Goal: Task Accomplishment & Management: Use online tool/utility

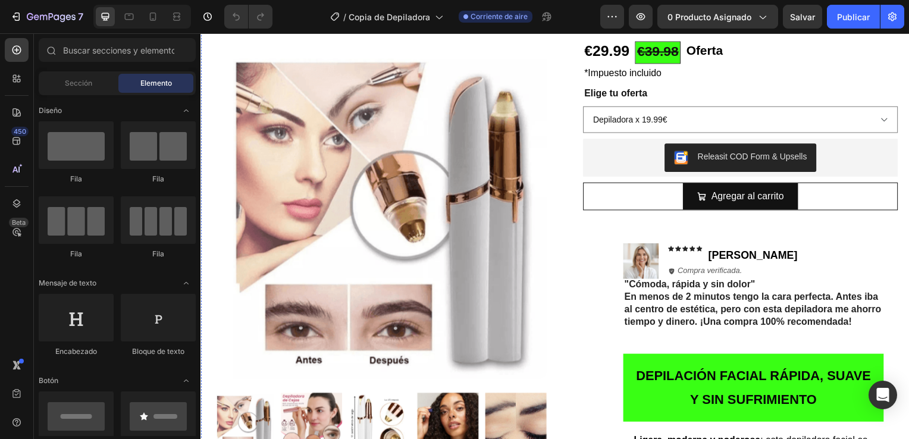
scroll to position [188, 0]
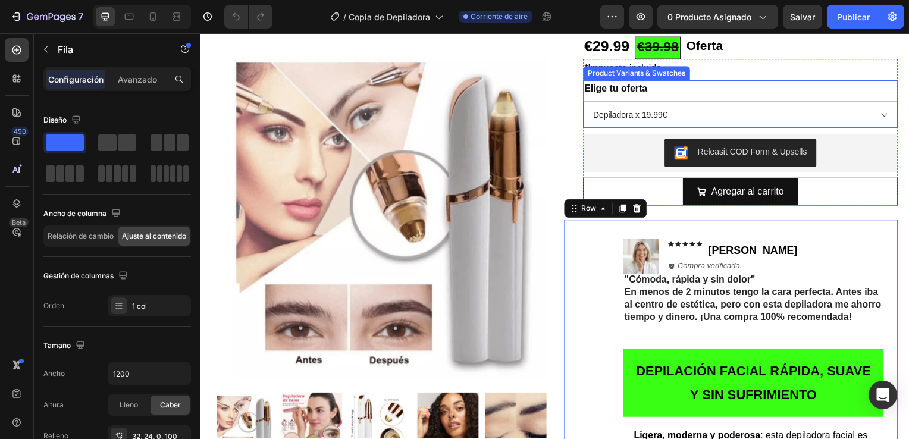
click at [664, 115] on select "Depiladora x 19.99€ Depiladora y Serum x 29.99€" at bounding box center [743, 115] width 317 height 27
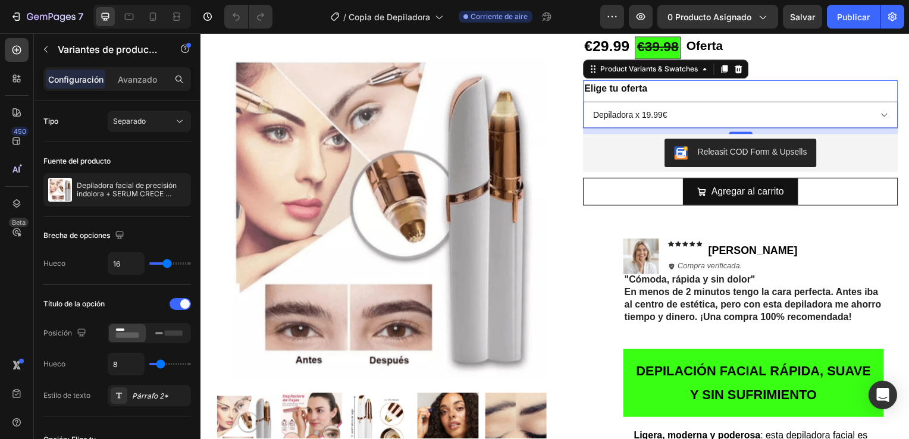
click at [605, 84] on legend "Elige tu oferta" at bounding box center [618, 89] width 66 height 17
click at [588, 81] on legend "Elige tu oferta" at bounding box center [618, 89] width 66 height 17
click at [596, 72] on icon at bounding box center [597, 73] width 2 height 2
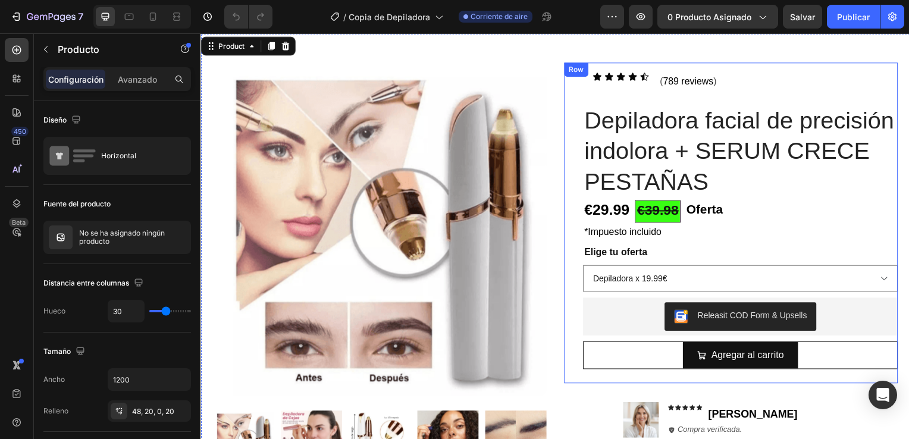
scroll to position [11, 0]
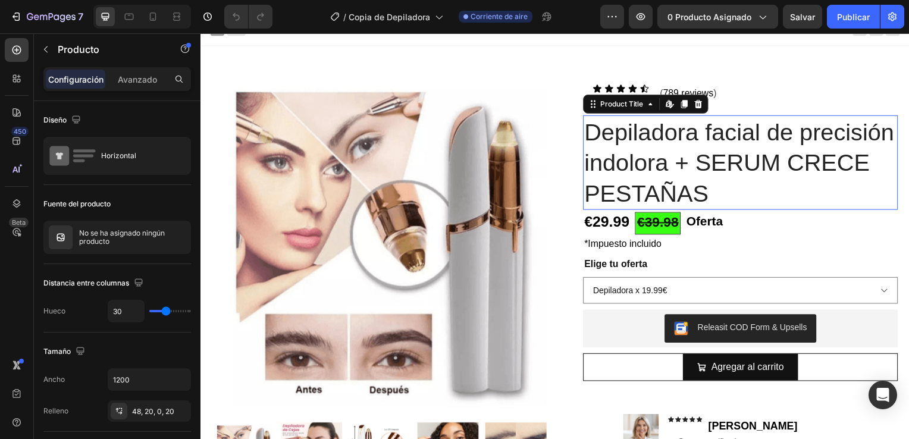
click at [589, 130] on h1 "Depiladora facial de precisión indolora + SERUM CRECE PESTAÑAS" at bounding box center [743, 163] width 317 height 95
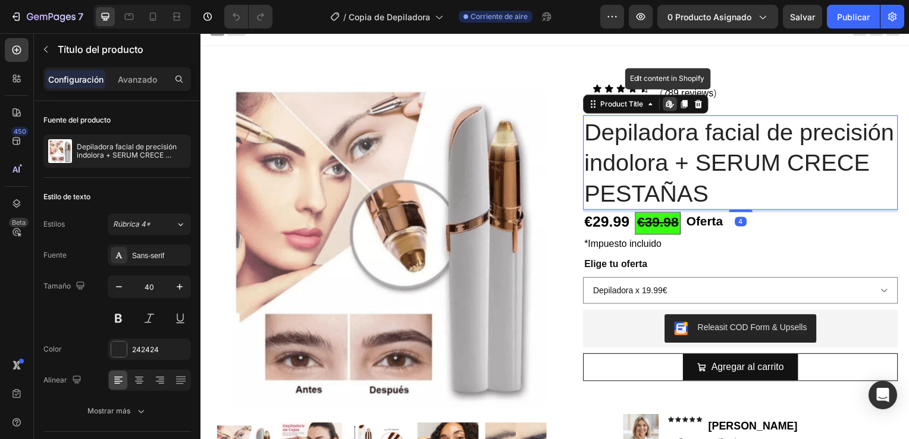
click at [668, 103] on icon at bounding box center [673, 105] width 10 height 10
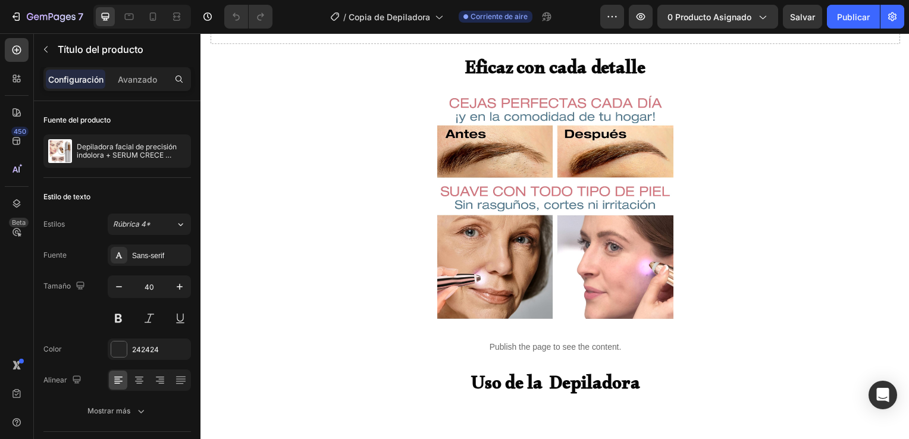
scroll to position [1407, 0]
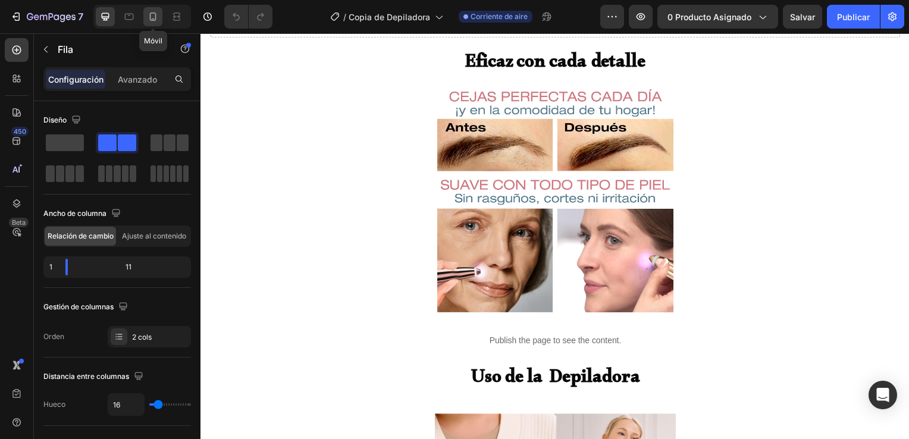
click at [155, 14] on icon at bounding box center [153, 16] width 7 height 8
type input "100%"
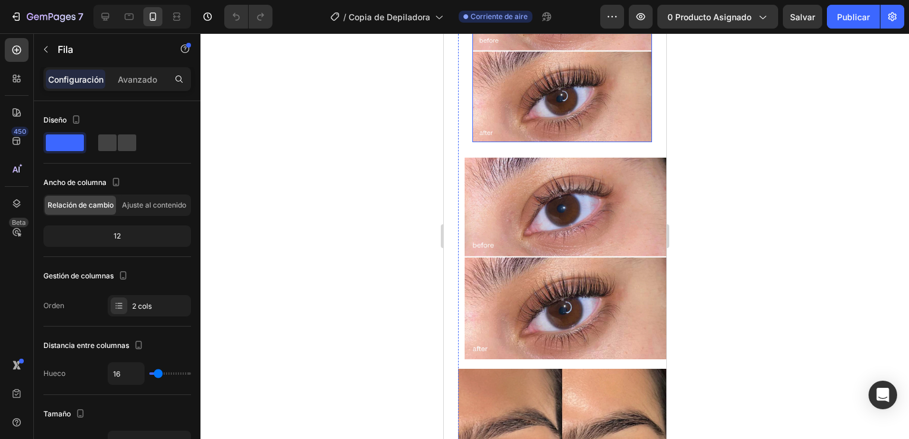
scroll to position [1506, 0]
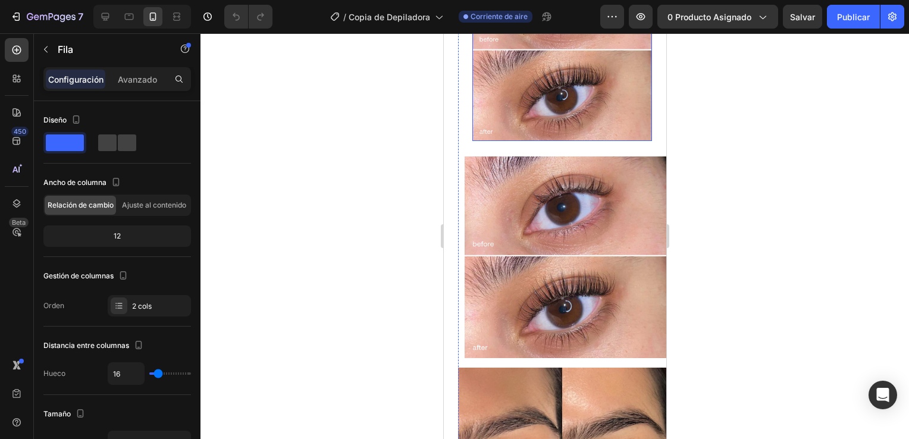
click at [557, 141] on img at bounding box center [562, 51] width 180 height 180
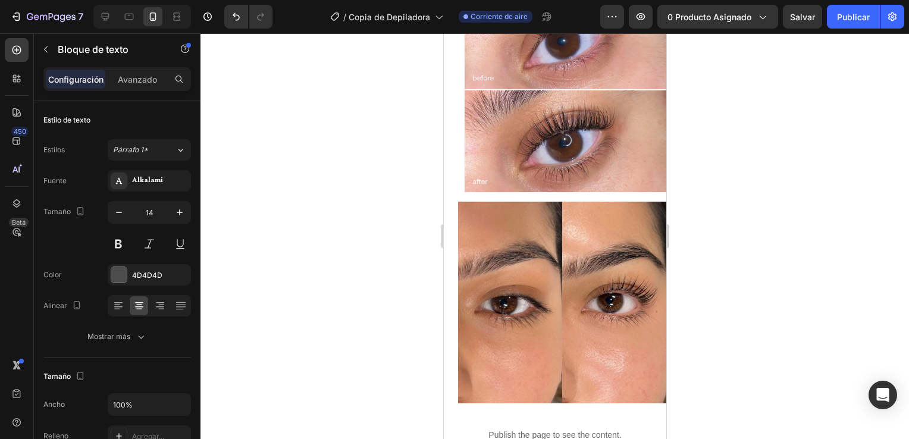
drag, startPoint x: 552, startPoint y: 100, endPoint x: 554, endPoint y: 71, distance: 28.6
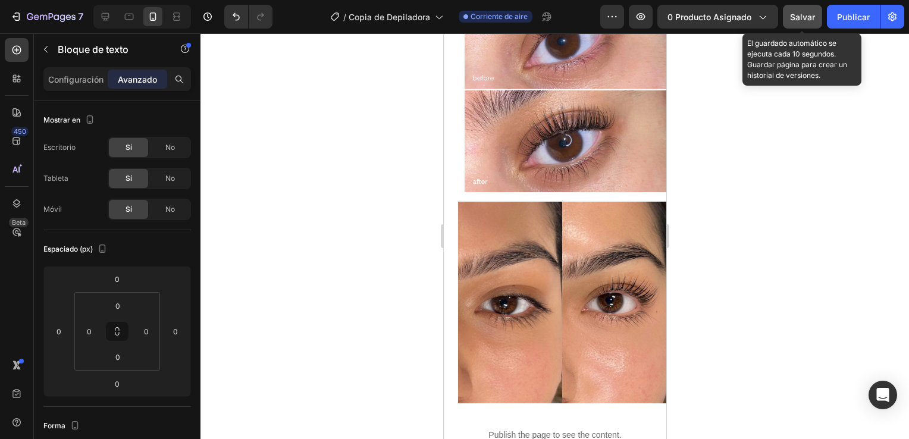
click at [800, 12] on span "Salvar" at bounding box center [802, 17] width 25 height 10
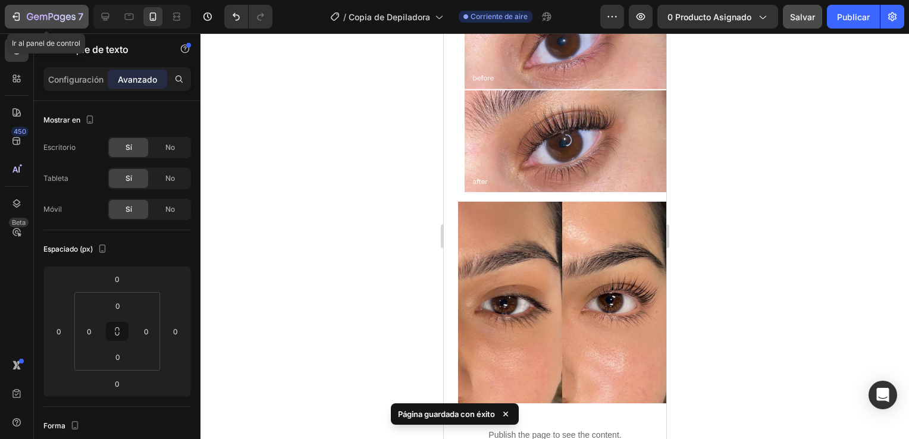
click at [17, 21] on icon "button" at bounding box center [16, 17] width 12 height 12
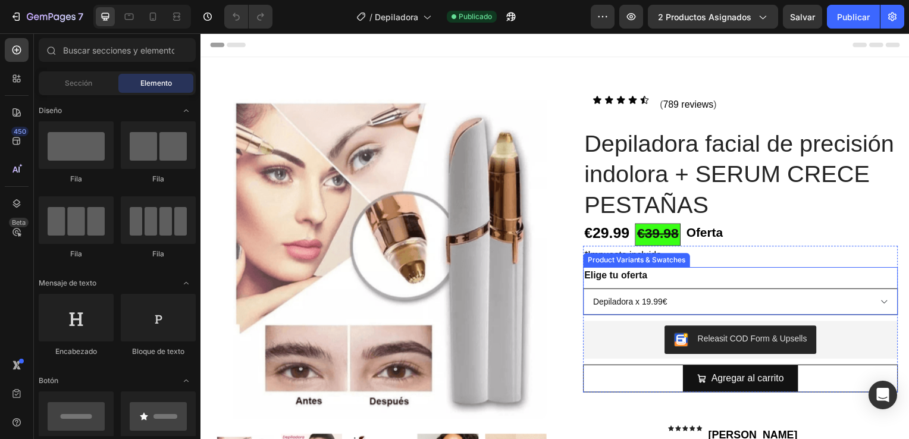
click at [690, 310] on select "Depiladora x 19.99€ Depiladora y Serum x 29.99€" at bounding box center [743, 303] width 317 height 27
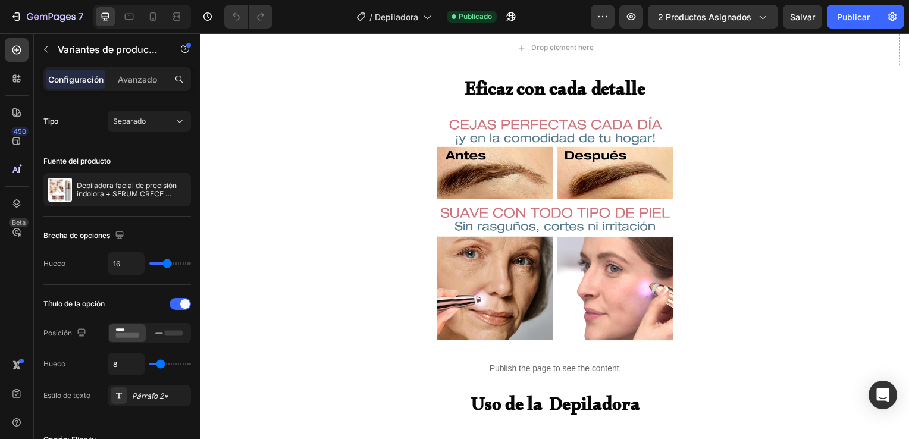
scroll to position [1371, 0]
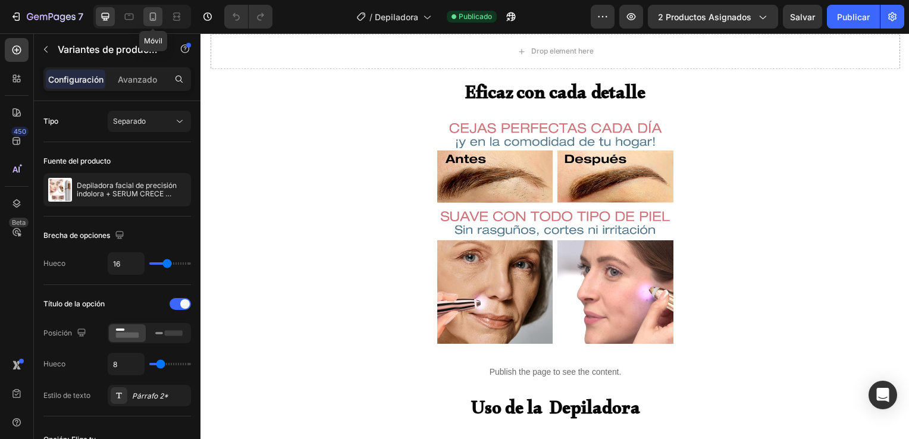
click at [154, 18] on icon at bounding box center [153, 17] width 12 height 12
type input "12"
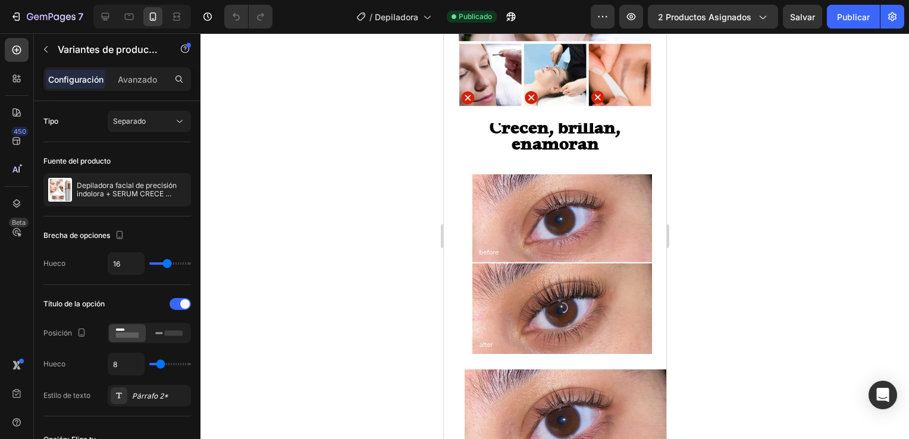
scroll to position [1457, 0]
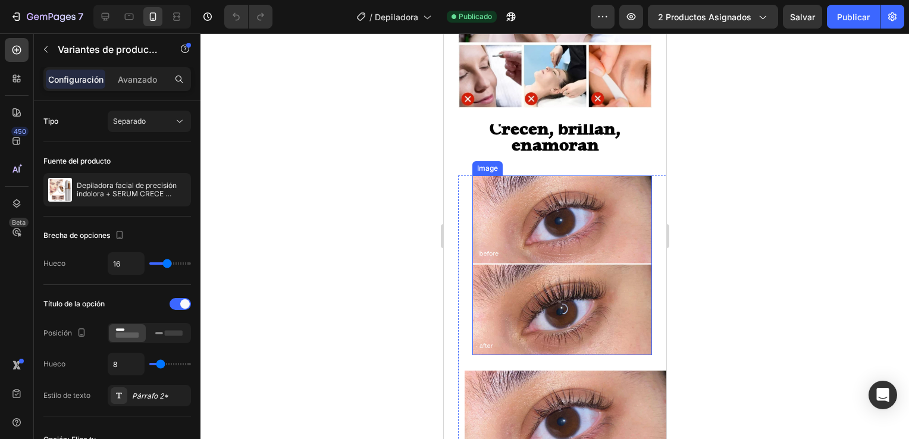
click at [517, 246] on img at bounding box center [562, 265] width 180 height 180
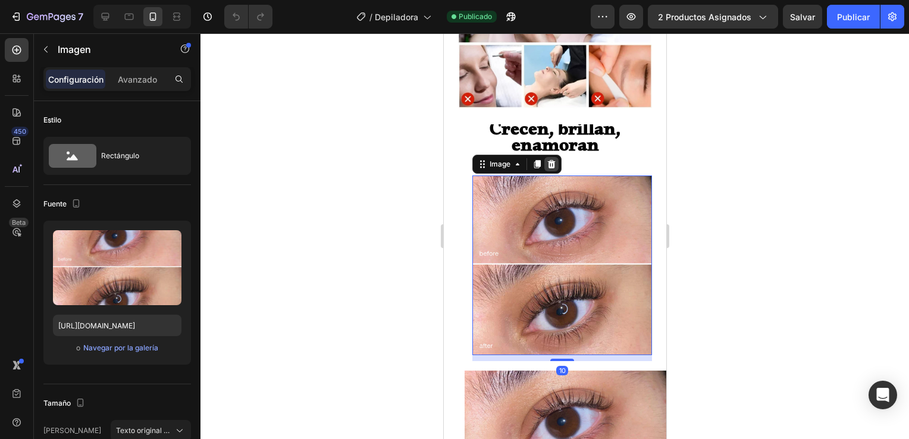
click at [550, 159] on icon at bounding box center [551, 163] width 8 height 8
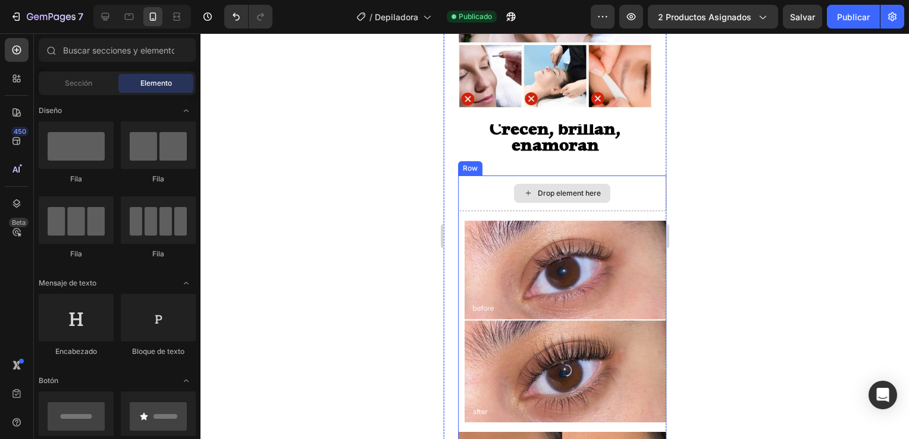
click at [537, 184] on div "Drop element here" at bounding box center [561, 193] width 96 height 19
click at [530, 139] on div "Product Images Row Icon Icon Icon Icon Icon Icon List ( 789 reviews ) Text Bloc…" at bounding box center [554, 85] width 222 height 2969
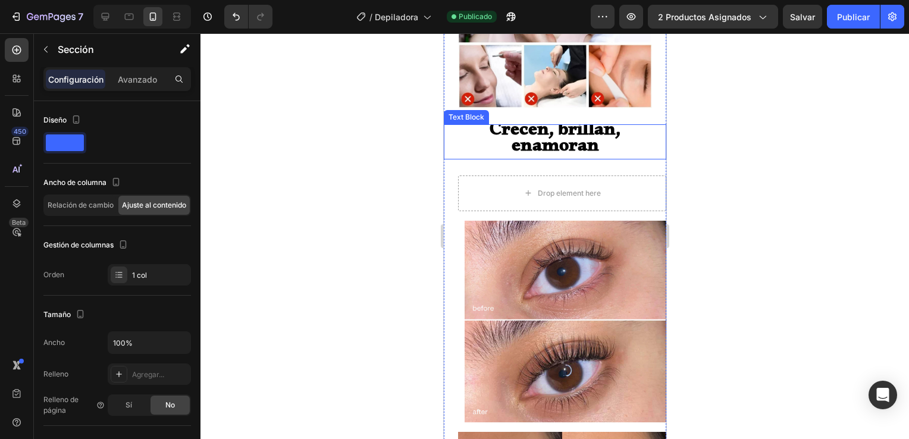
click at [534, 115] on strong "Crecen, brillan, enamoran" at bounding box center [554, 141] width 131 height 52
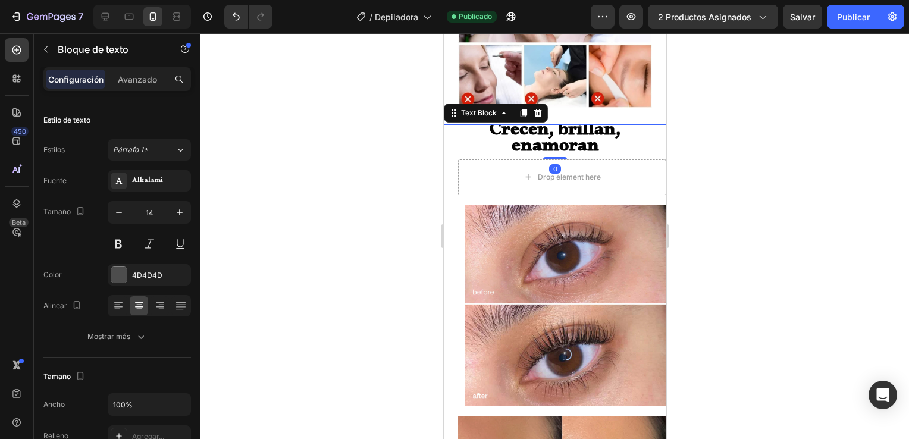
drag, startPoint x: 548, startPoint y: 151, endPoint x: 549, endPoint y: 113, distance: 38.1
click at [549, 124] on div "Crecen, brillan, enamoran Text Block 0" at bounding box center [554, 141] width 222 height 34
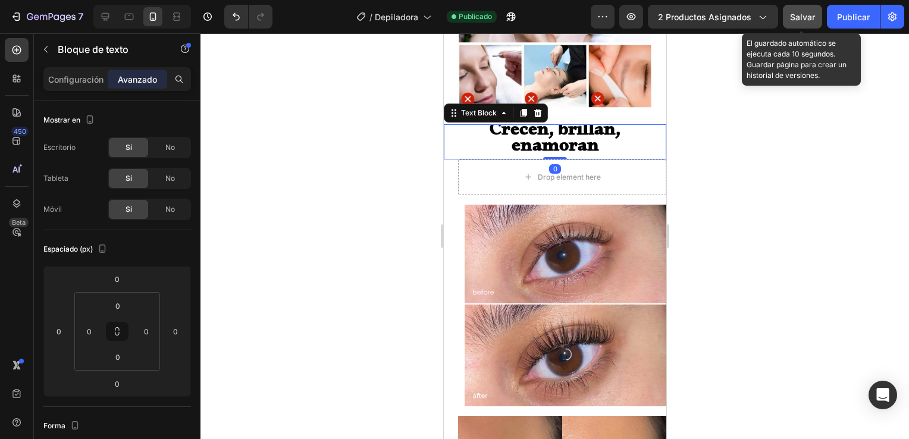
click at [805, 17] on span "Salvar" at bounding box center [802, 17] width 25 height 10
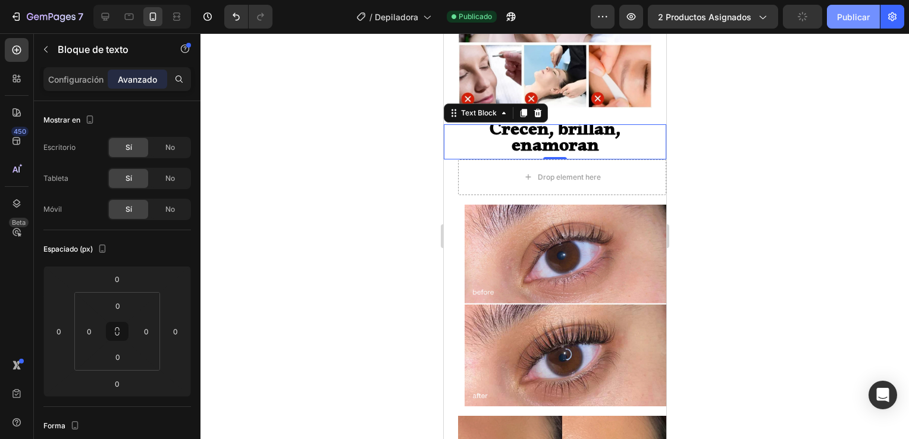
click at [843, 18] on font "Publicar" at bounding box center [853, 17] width 33 height 12
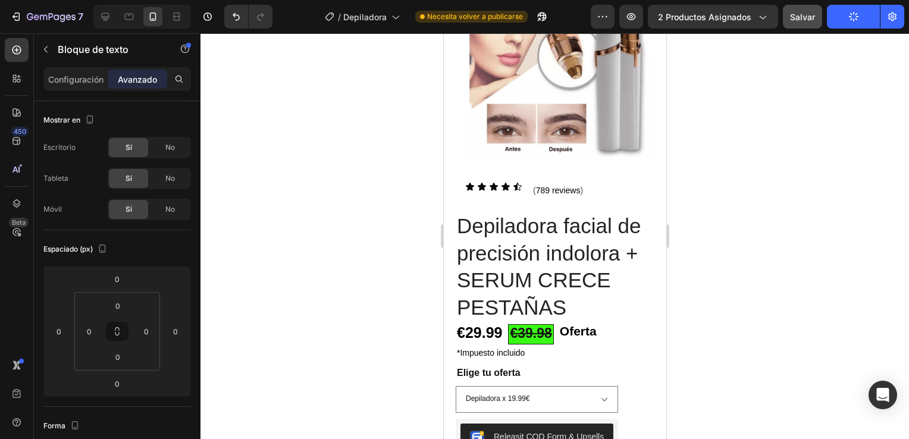
scroll to position [0, 0]
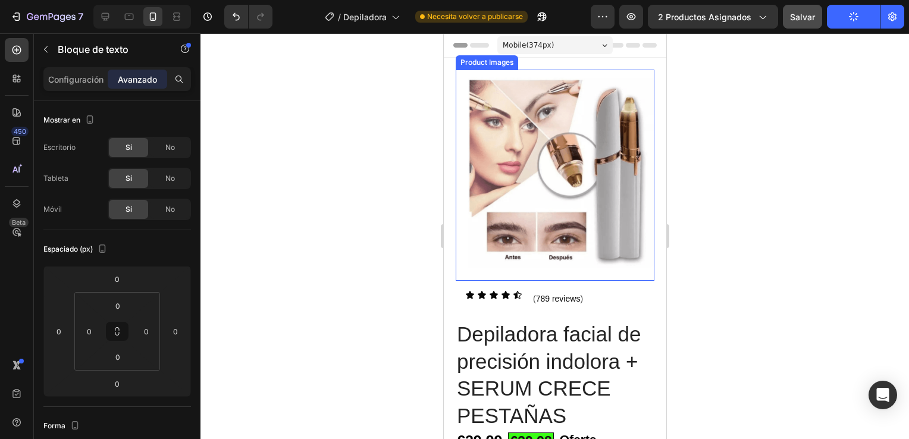
click at [527, 88] on div "Product Images" at bounding box center [554, 169] width 199 height 199
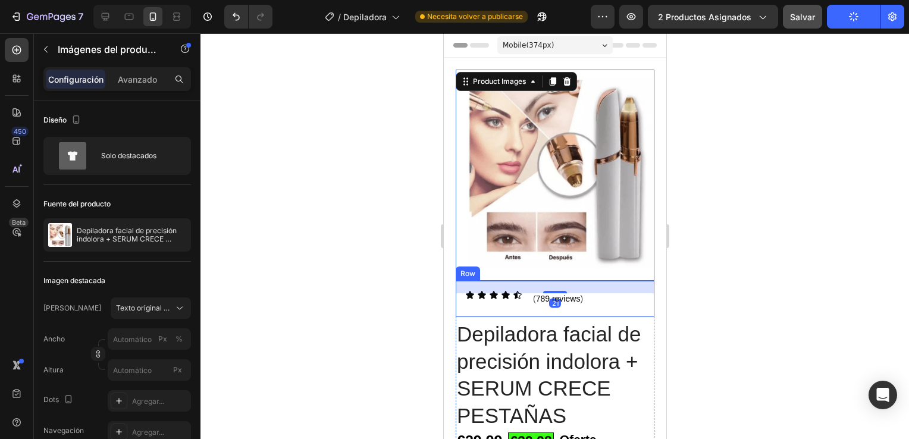
click at [485, 305] on div "Icon Icon Icon Icon Icon Icon List ( 789 reviews ) Text Block Row Row" at bounding box center [554, 299] width 199 height 36
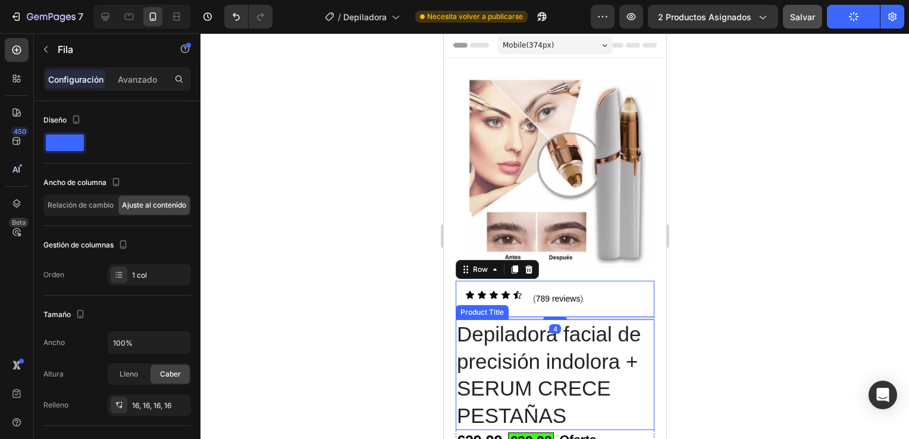
click at [506, 349] on h1 "Depiladora facial de precisión indolora + SERUM CRECE PESTAÑAS" at bounding box center [554, 374] width 199 height 111
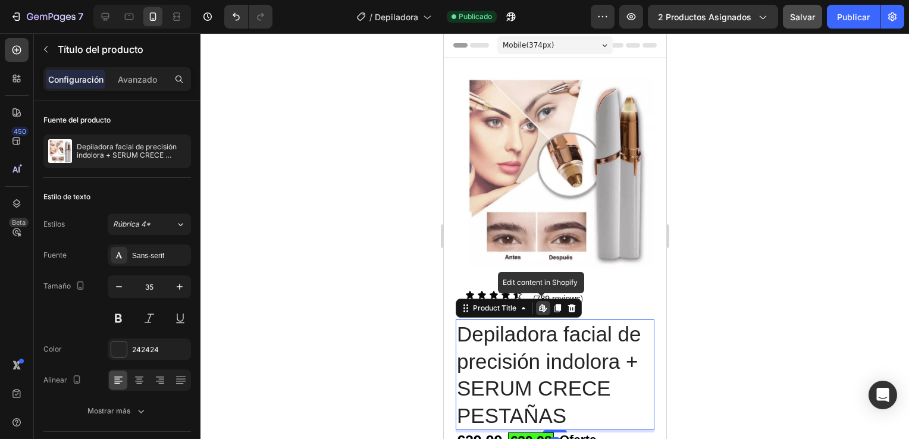
click at [542, 303] on icon at bounding box center [543, 308] width 10 height 10
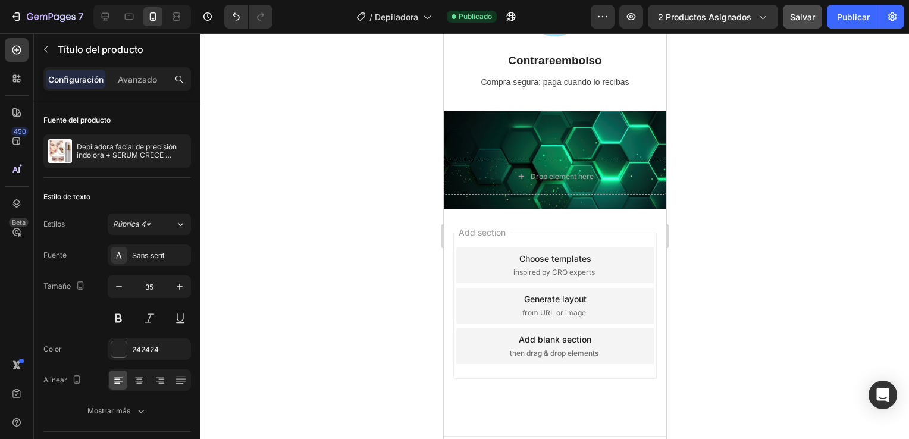
scroll to position [4377, 0]
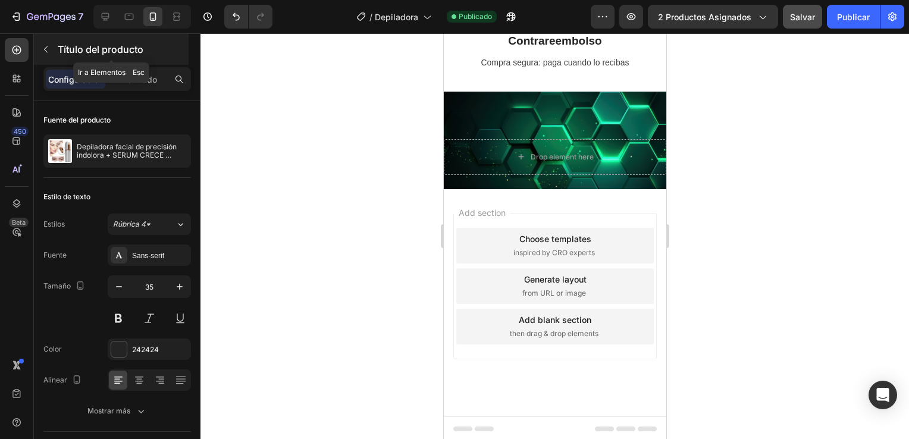
click at [48, 48] on icon "button" at bounding box center [46, 50] width 10 height 10
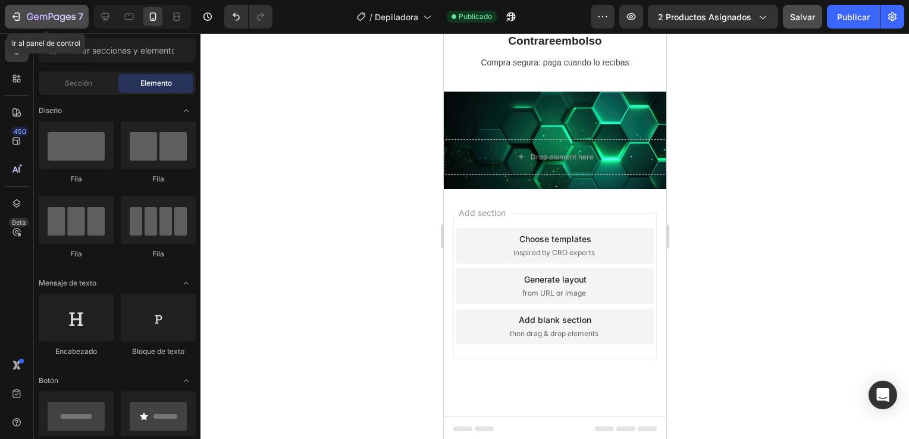
click at [25, 12] on div "7" at bounding box center [46, 17] width 73 height 14
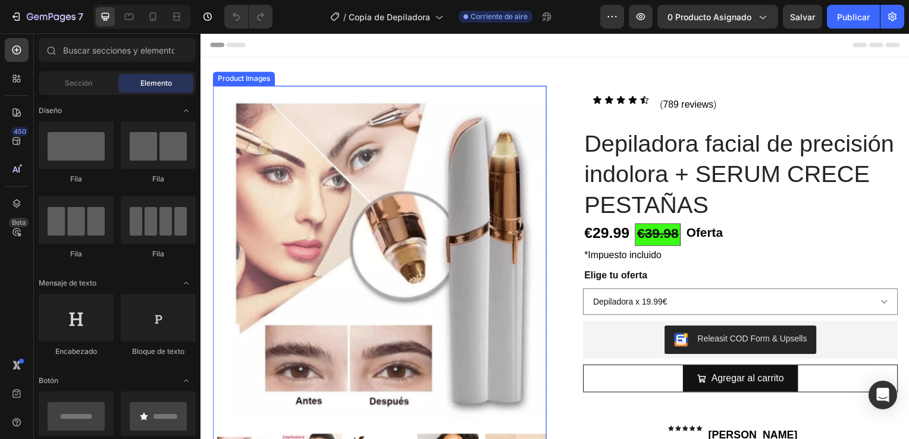
click at [457, 296] on img at bounding box center [380, 254] width 336 height 336
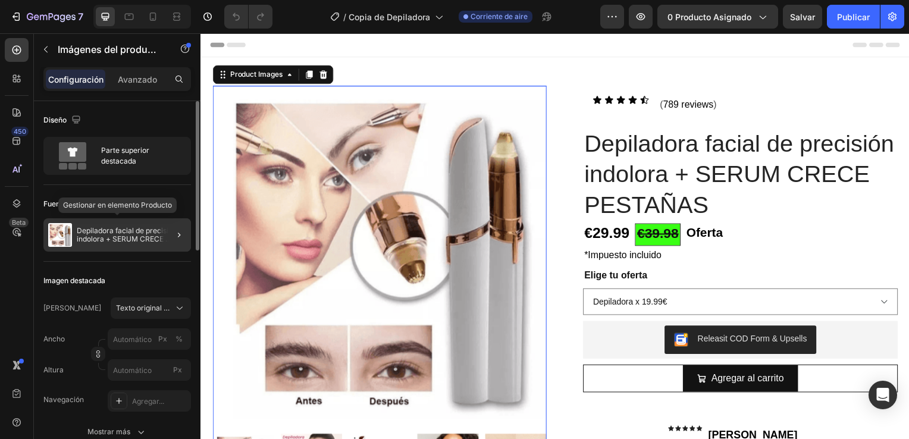
click at [121, 232] on p "Depiladora facial de precisión indolora + SERUM CRECE PESTAÑAS" at bounding box center [131, 235] width 109 height 17
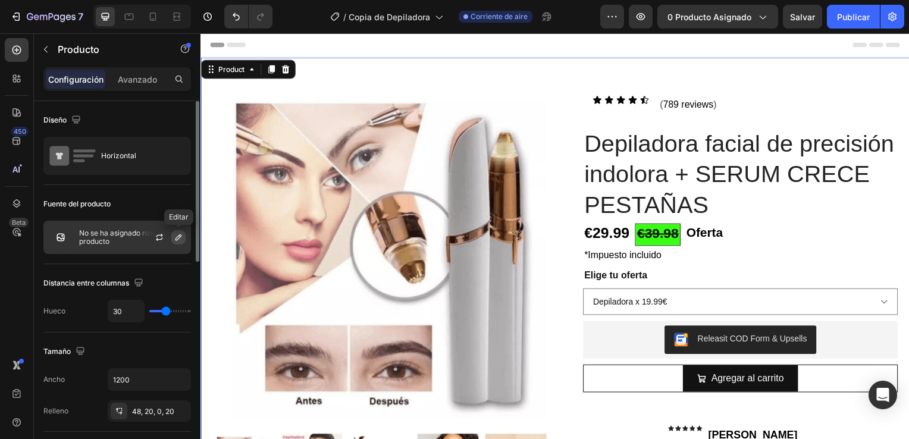
click at [178, 237] on icon "button" at bounding box center [178, 237] width 6 height 6
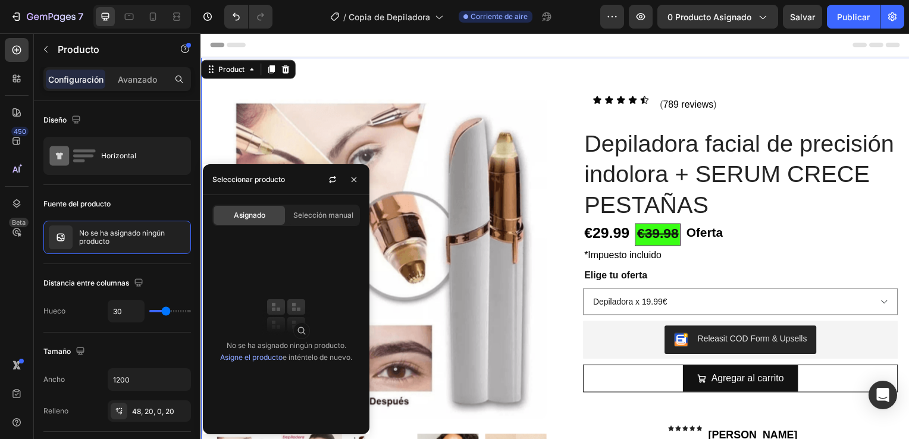
click at [249, 218] on span "Asignado" at bounding box center [250, 215] width 32 height 11
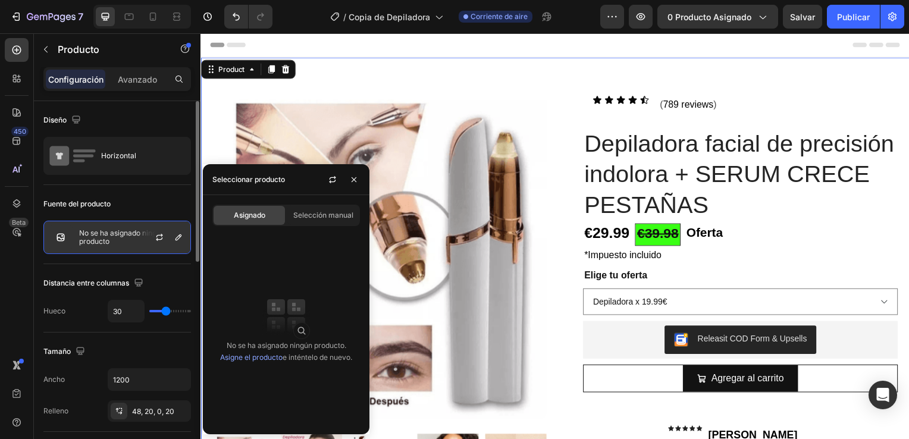
click at [90, 237] on p "No se ha asignado ningún producto" at bounding box center [132, 237] width 106 height 17
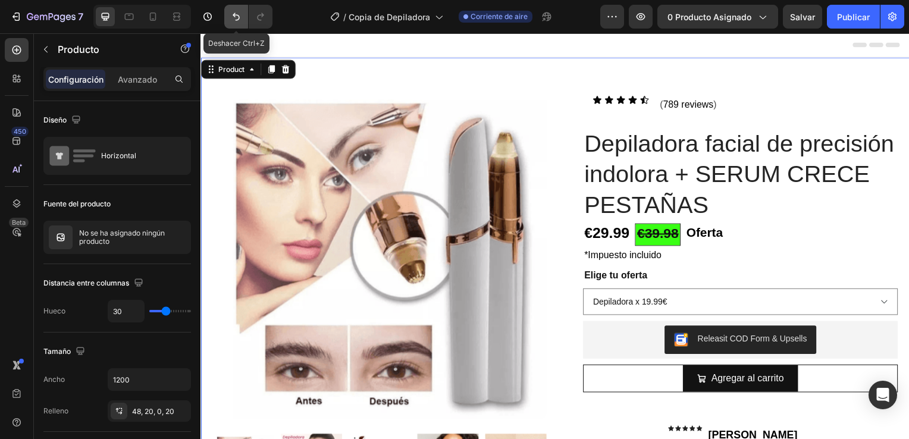
click at [233, 16] on icon "Deshacer/Rehacer" at bounding box center [236, 17] width 12 height 12
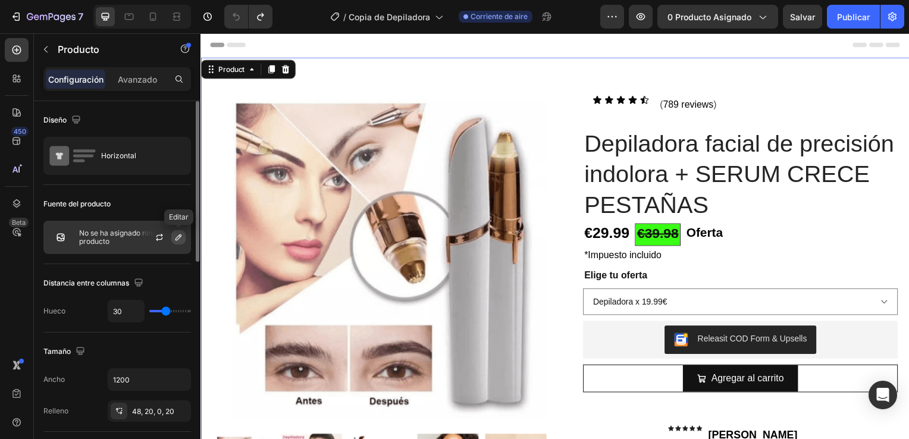
click at [176, 236] on icon "button" at bounding box center [179, 238] width 10 height 10
click at [98, 235] on p "No se ha asignado ningún producto" at bounding box center [132, 237] width 106 height 17
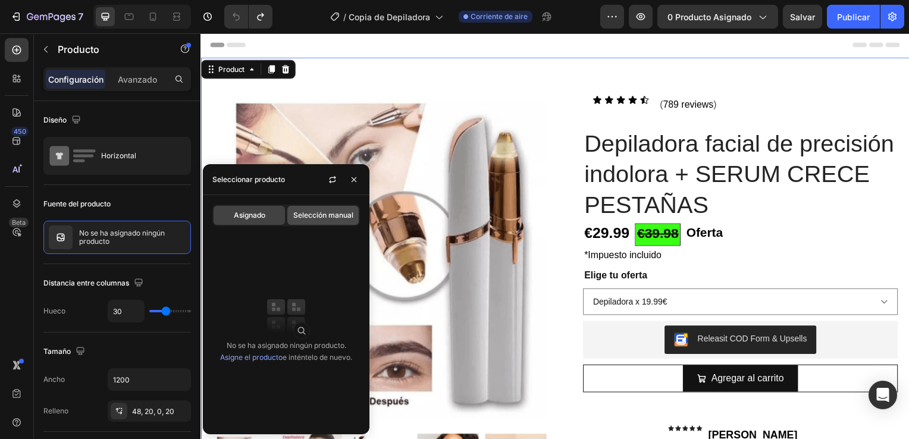
click at [316, 212] on span "Selección manual" at bounding box center [323, 215] width 60 height 11
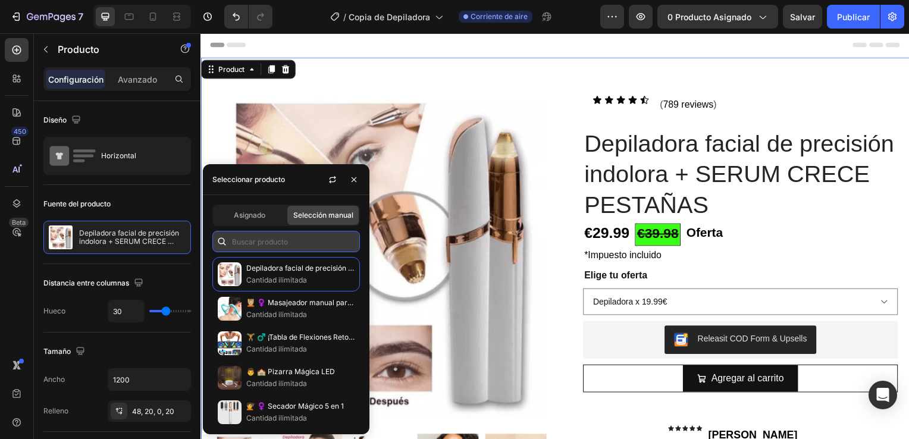
click at [274, 245] on input "text" at bounding box center [285, 241] width 147 height 21
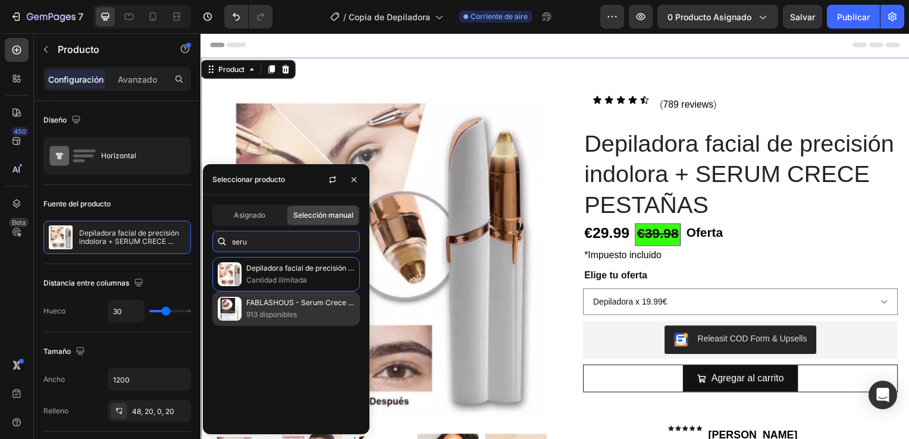
type input "seru"
click at [283, 308] on p "FABLASHOUS - Serum Crece Pestañas" at bounding box center [300, 303] width 108 height 12
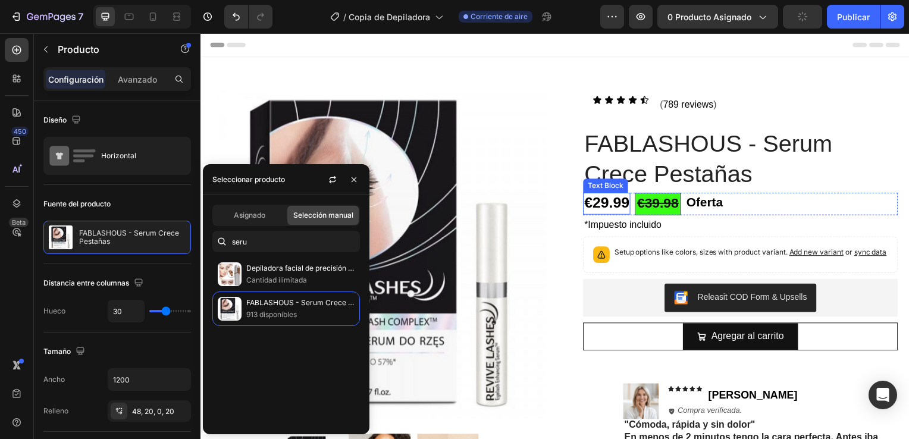
click at [607, 203] on strong "€29.99" at bounding box center [608, 203] width 45 height 17
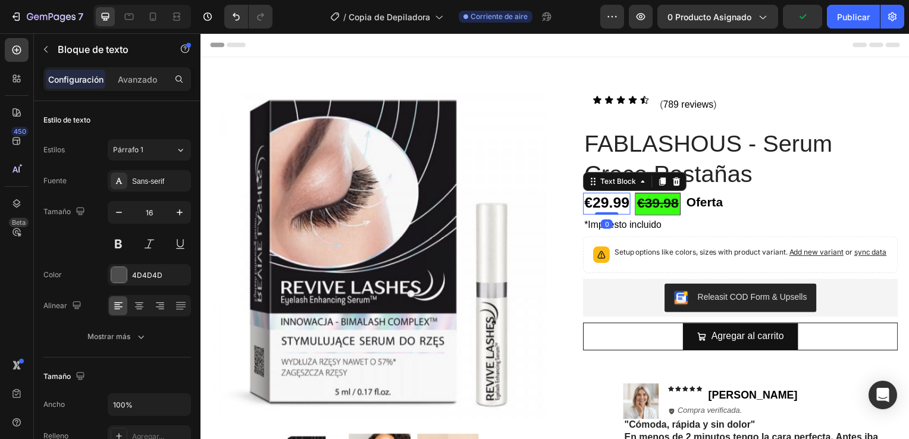
click at [623, 203] on strong "€29.99" at bounding box center [608, 203] width 45 height 17
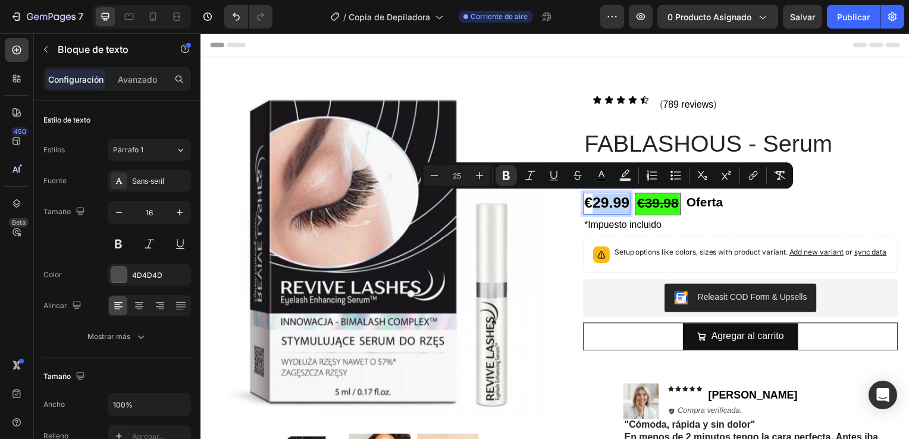
drag, startPoint x: 625, startPoint y: 205, endPoint x: 592, endPoint y: 202, distance: 33.4
click at [592, 202] on strong "€29.99" at bounding box center [608, 203] width 45 height 17
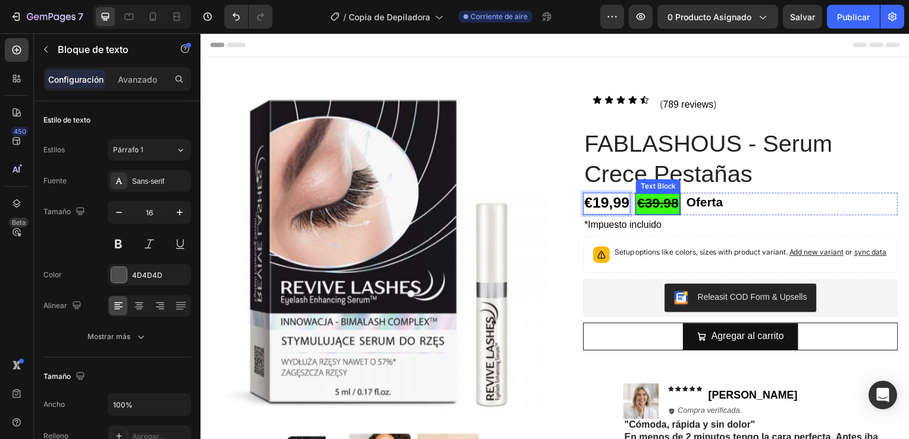
click at [648, 205] on strong "€39.98" at bounding box center [660, 203] width 42 height 15
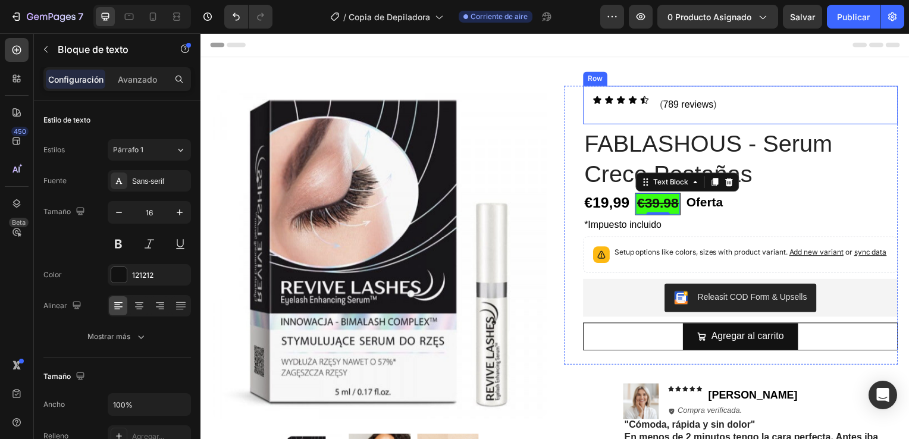
click at [676, 99] on p "( 789 reviews )" at bounding box center [691, 105] width 57 height 17
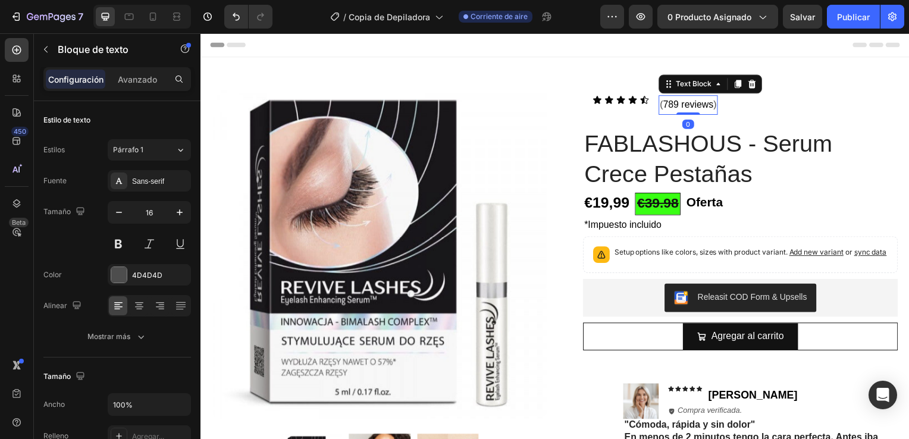
click at [676, 104] on span "789 reviews" at bounding box center [690, 105] width 51 height 10
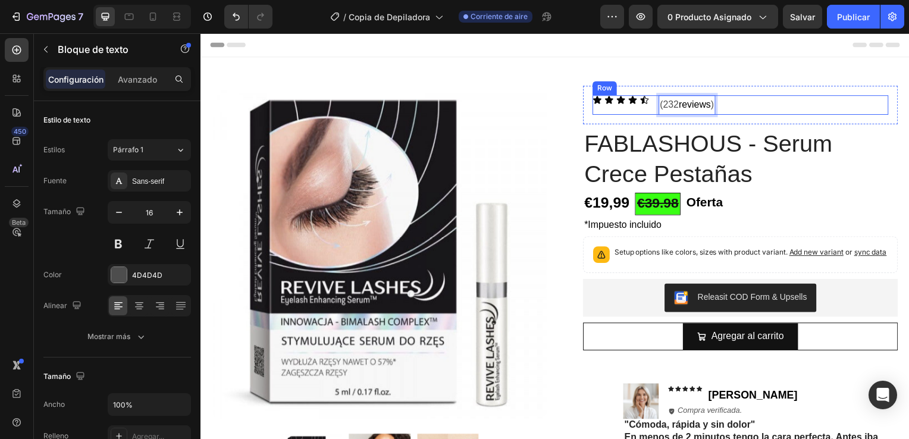
click at [735, 106] on div "Icon Icon Icon Icon Icon Icon List (232 reviews ) Text Block 0 Row" at bounding box center [744, 106] width 298 height 20
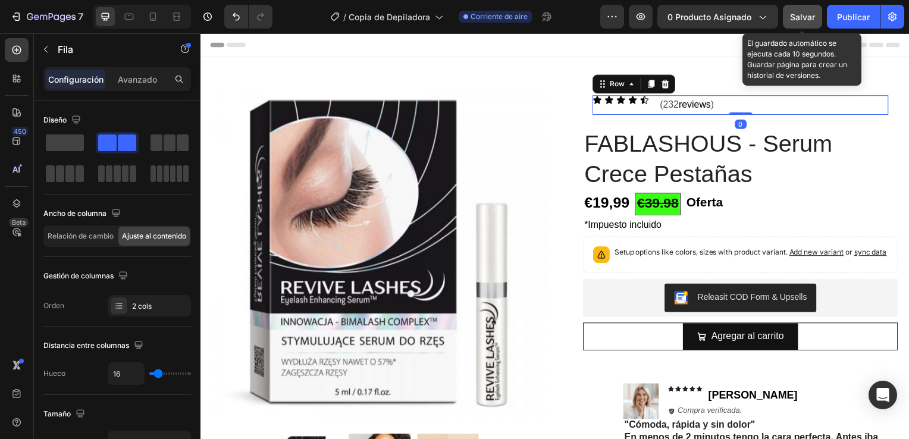
click at [790, 17] on span "Salvar" at bounding box center [802, 17] width 25 height 10
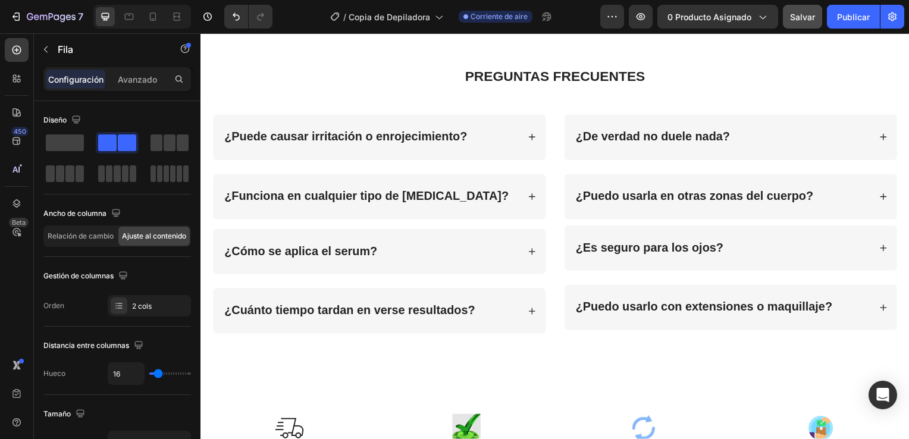
scroll to position [3101, 0]
click at [452, 124] on div "¿Puede causar irritación o enrojecimiento?" at bounding box center [380, 138] width 335 height 46
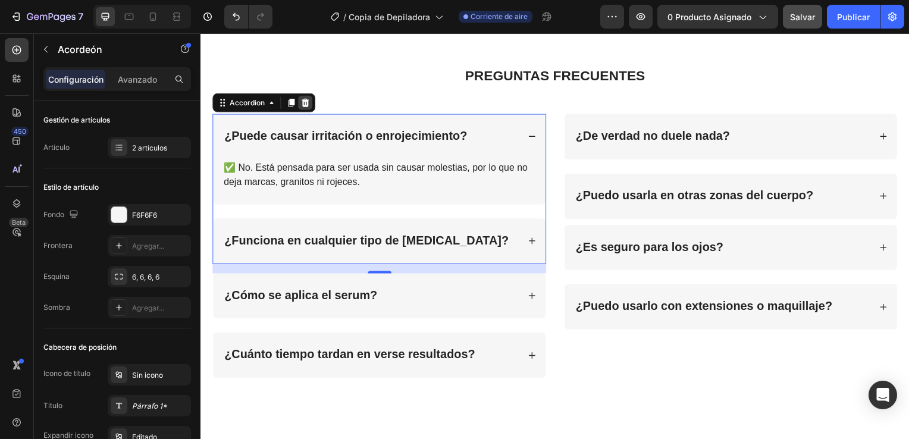
click at [306, 104] on icon at bounding box center [306, 104] width 10 height 10
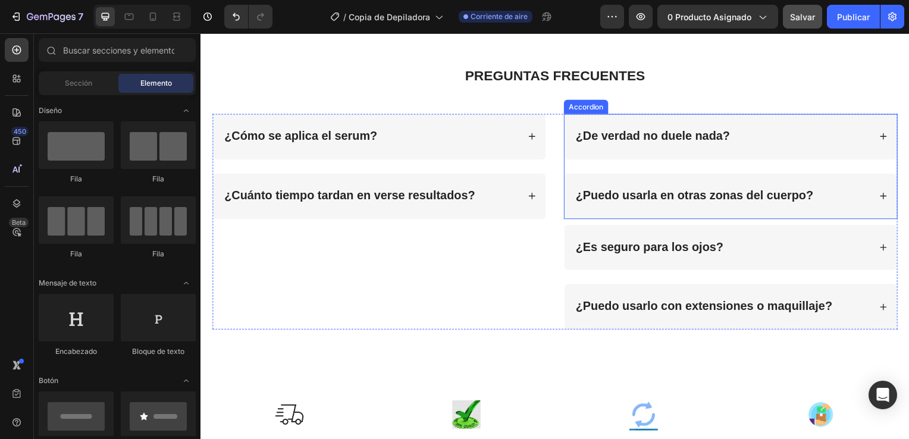
click at [617, 134] on strong "¿De verdad no duele nada?" at bounding box center [655, 136] width 155 height 13
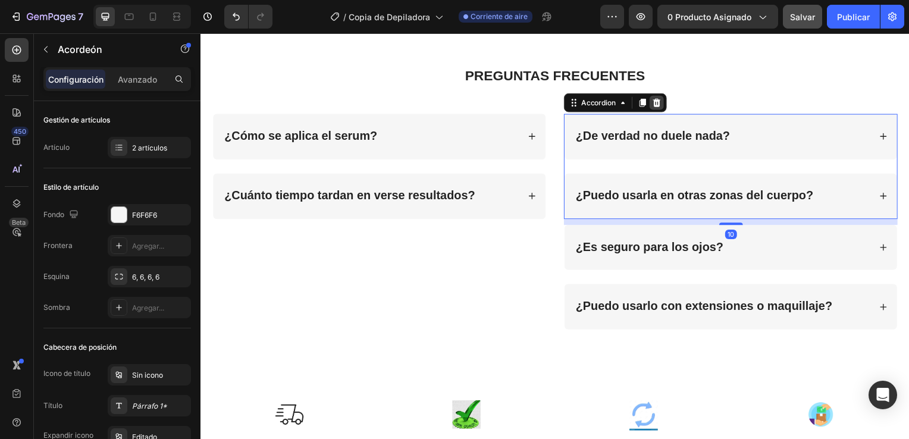
click at [656, 99] on icon at bounding box center [660, 103] width 8 height 8
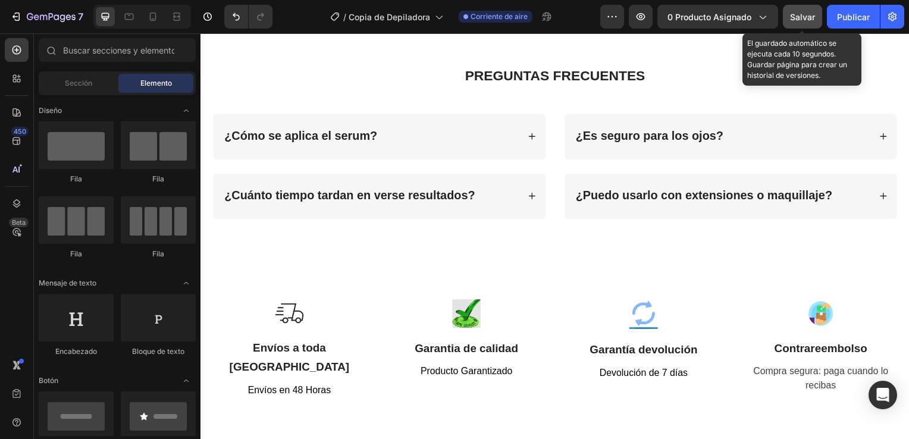
click at [799, 15] on span "Salvar" at bounding box center [802, 17] width 25 height 10
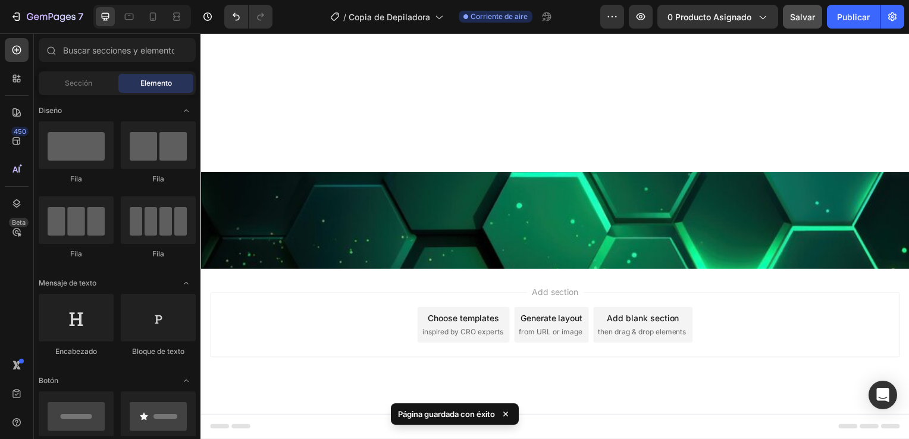
scroll to position [2645, 0]
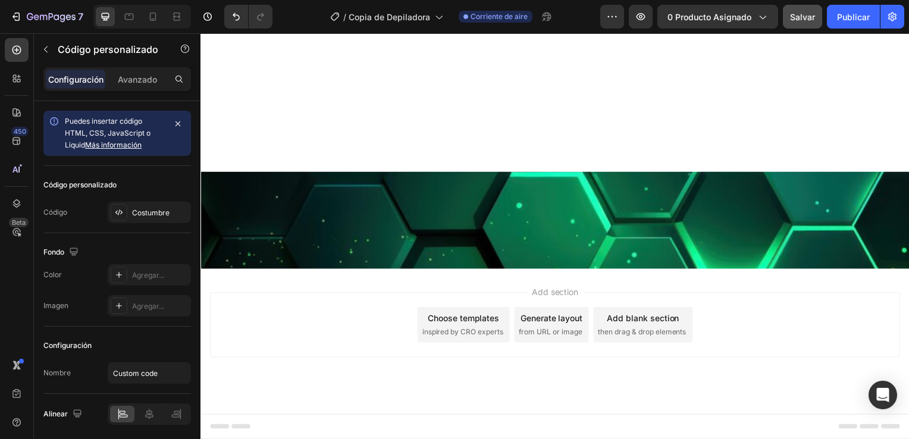
scroll to position [2534, 0]
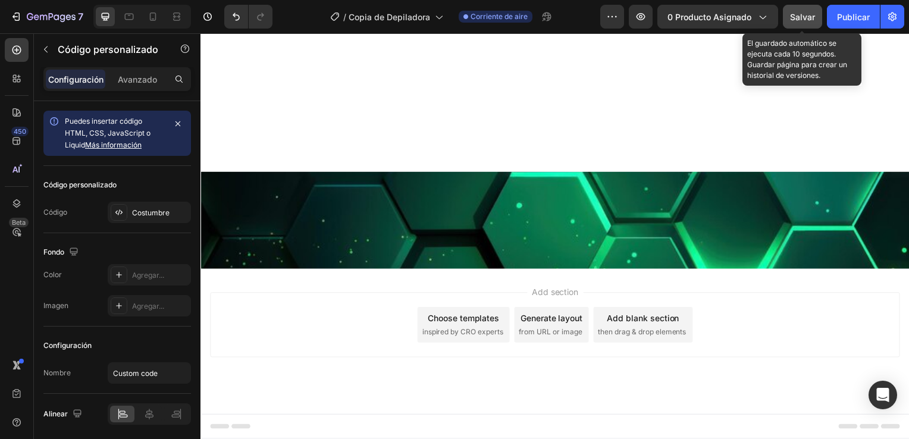
click at [802, 15] on span "Salvar" at bounding box center [802, 17] width 25 height 10
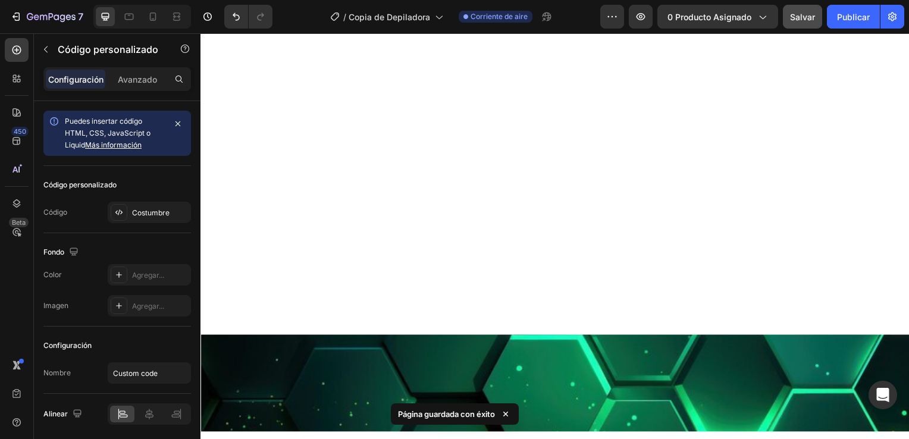
scroll to position [2032, 0]
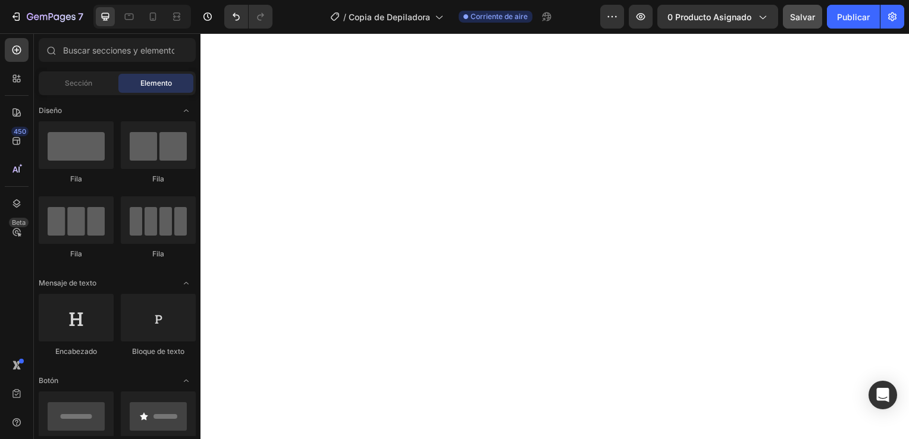
scroll to position [1719, 0]
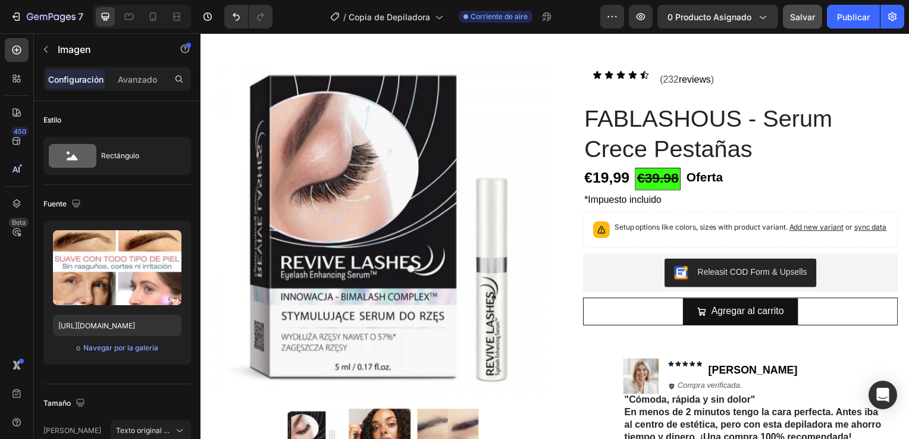
scroll to position [21, 0]
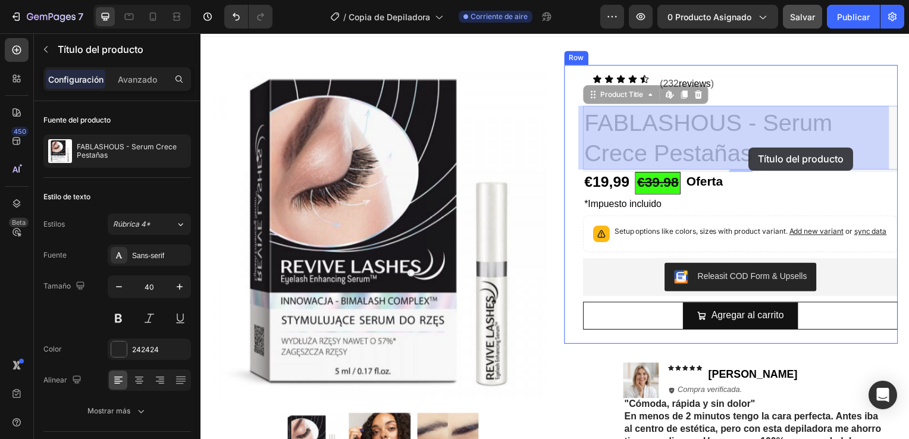
drag, startPoint x: 765, startPoint y: 149, endPoint x: 752, endPoint y: 148, distance: 12.5
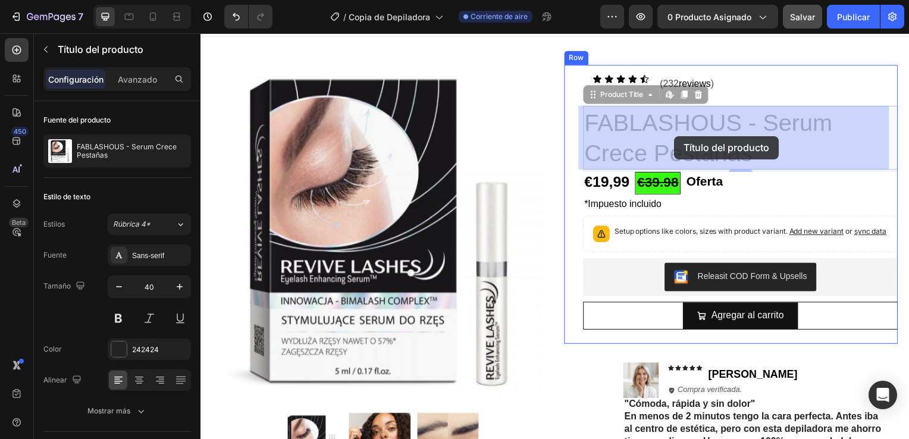
drag, startPoint x: 762, startPoint y: 161, endPoint x: 678, endPoint y: 137, distance: 87.2
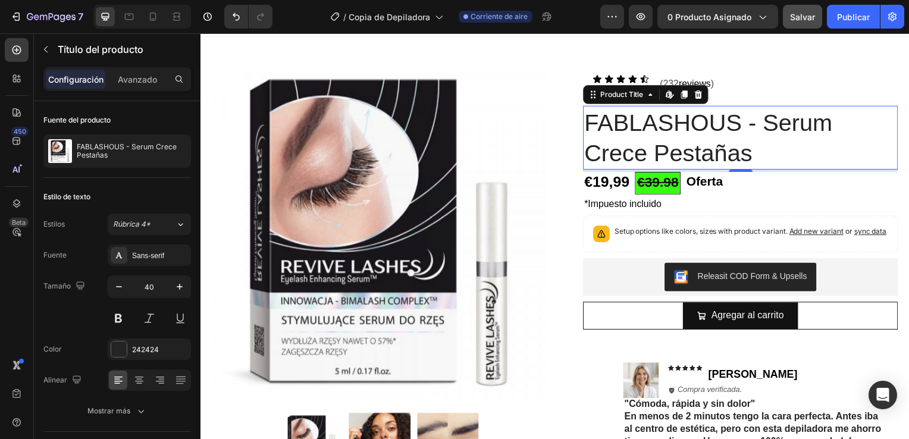
click at [766, 148] on h1 "FABLASHOUS - Serum Crece Pestañas" at bounding box center [743, 138] width 317 height 64
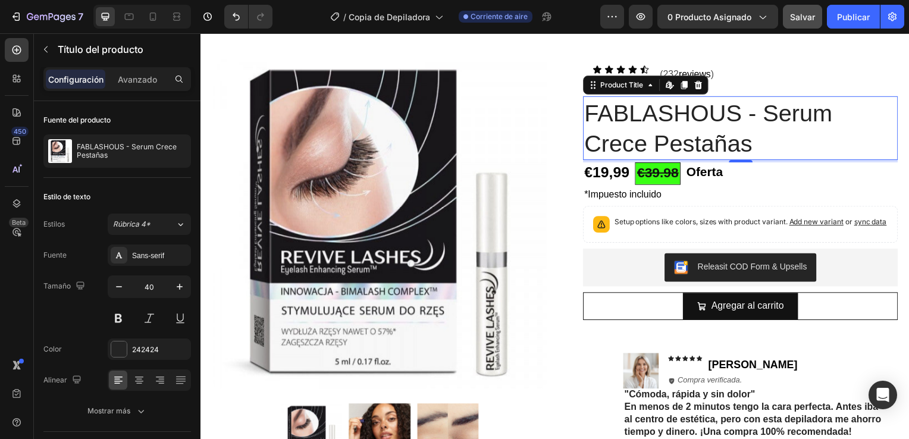
scroll to position [0, 0]
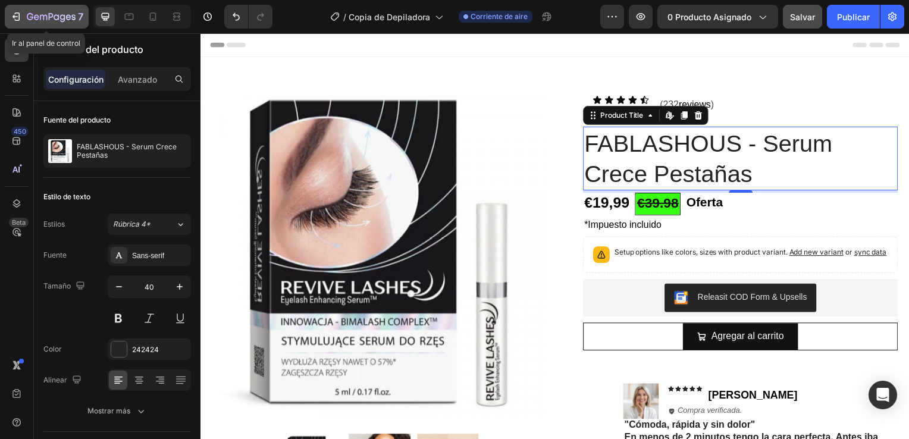
click at [21, 15] on div "7" at bounding box center [46, 17] width 73 height 14
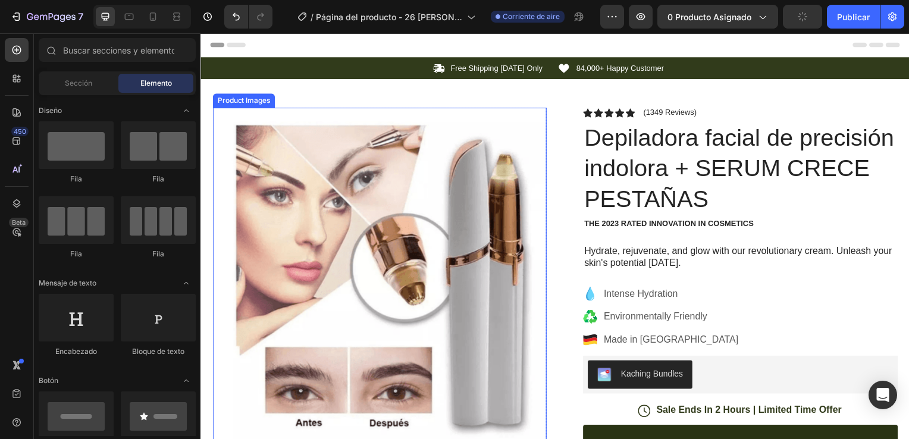
click at [381, 216] on img at bounding box center [380, 276] width 336 height 336
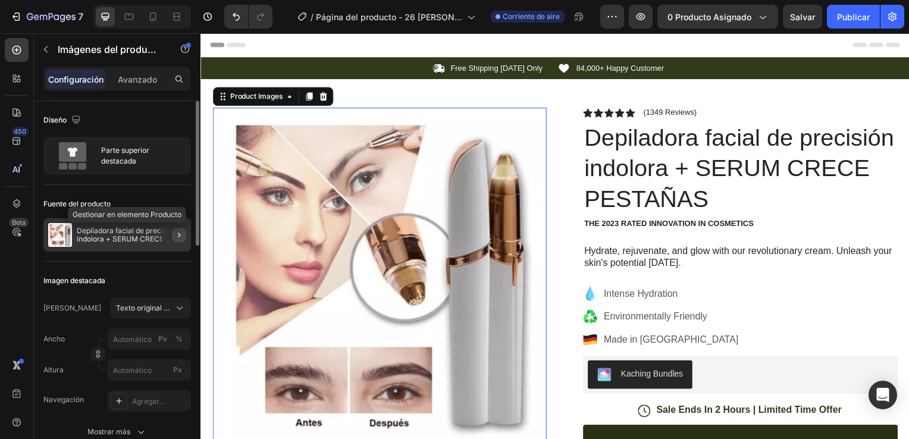
click at [179, 233] on icon "button" at bounding box center [179, 235] width 2 height 5
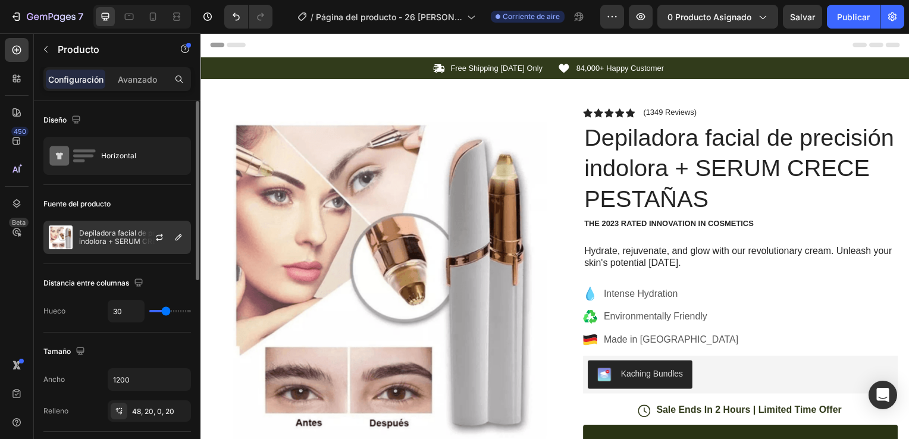
click at [69, 232] on img at bounding box center [61, 237] width 24 height 24
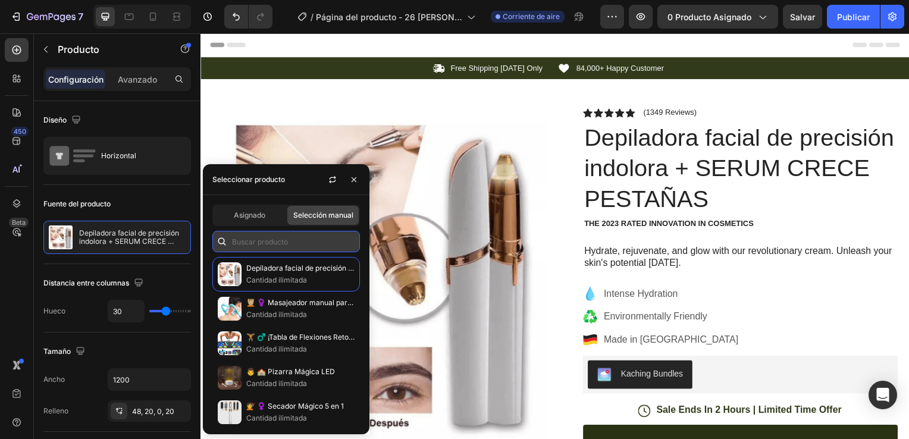
click at [254, 246] on input "text" at bounding box center [285, 241] width 147 height 21
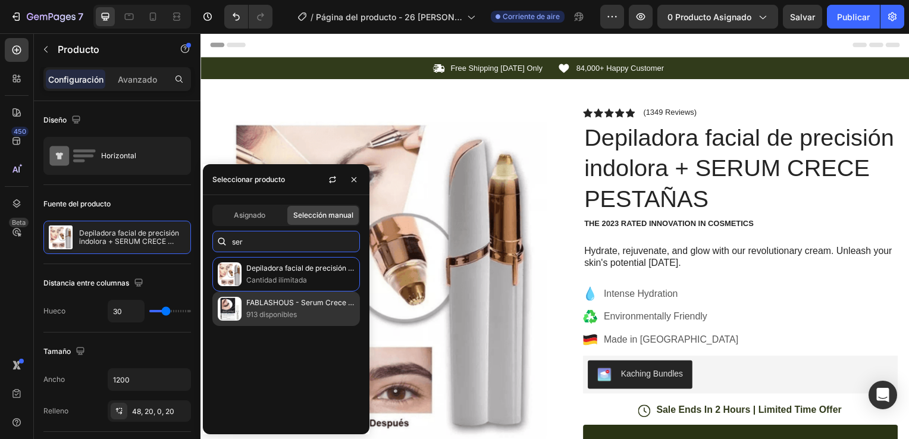
type input "ser"
click at [259, 298] on p "FABLASHOUS - Serum Crece Pestañas" at bounding box center [300, 303] width 108 height 12
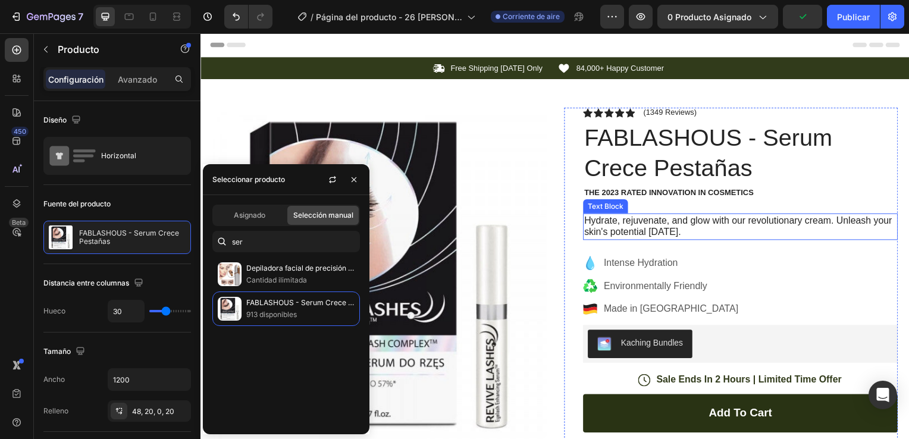
scroll to position [52, 0]
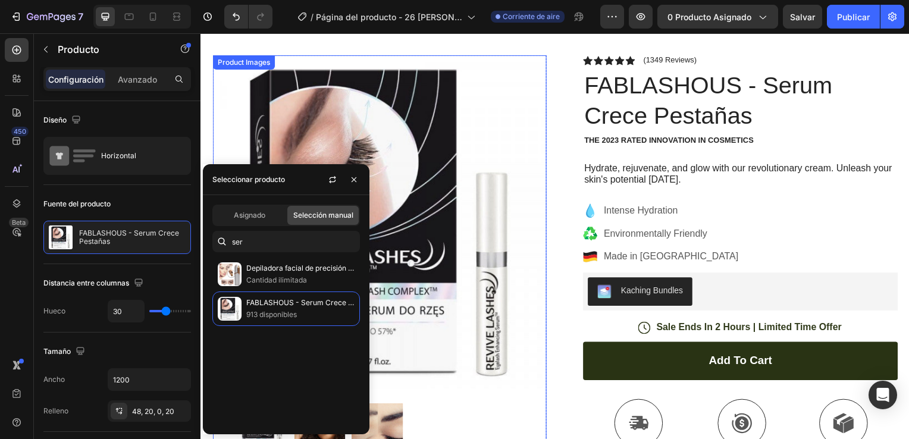
click at [425, 239] on img at bounding box center [380, 224] width 336 height 336
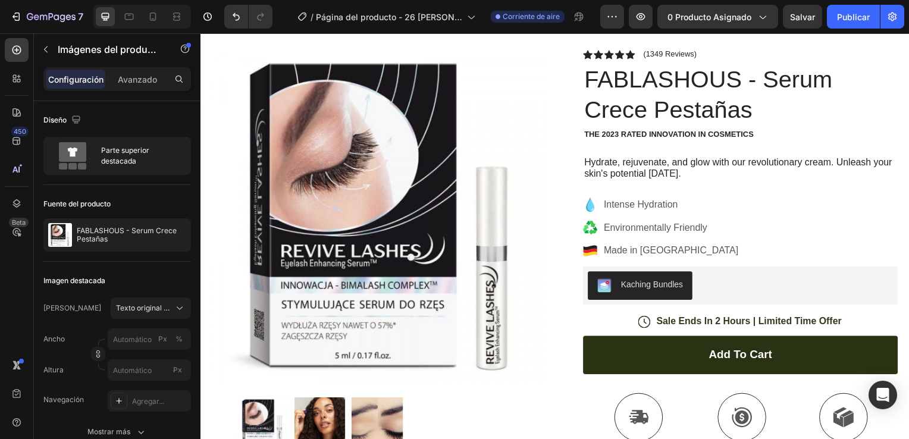
scroll to position [0, 0]
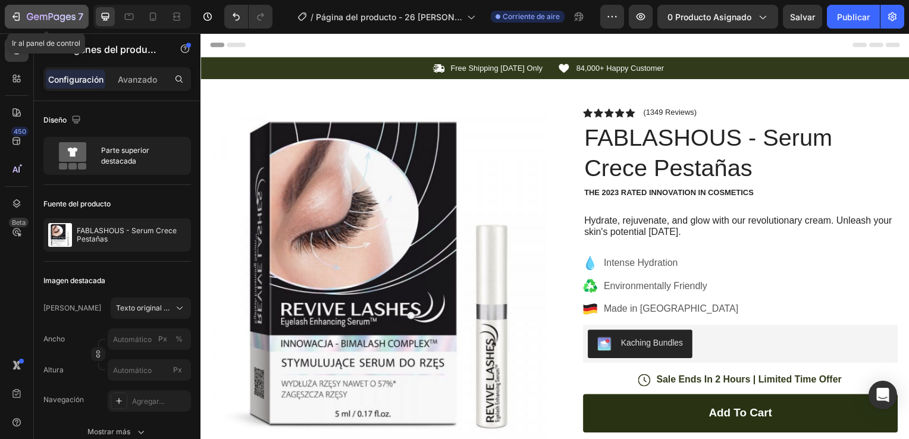
click at [14, 18] on icon "button" at bounding box center [16, 17] width 12 height 12
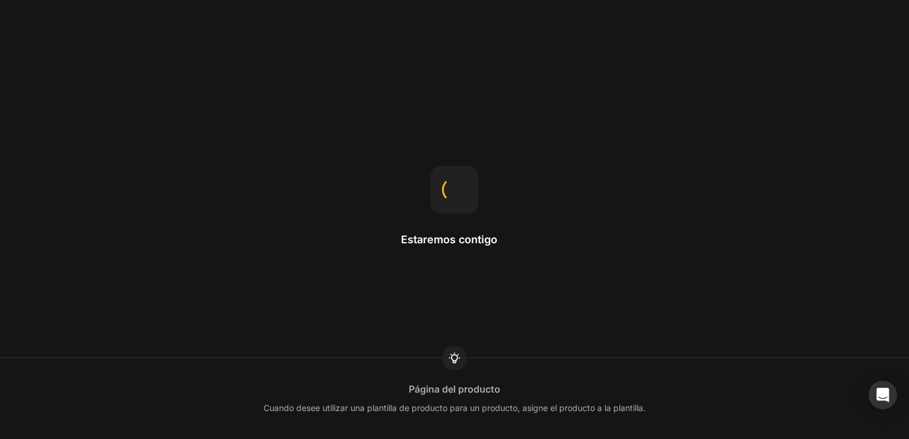
click at [136, 52] on div "Estaremos contigo Página del producto Cuando desee utilizar una plantilla de pr…" at bounding box center [454, 219] width 909 height 439
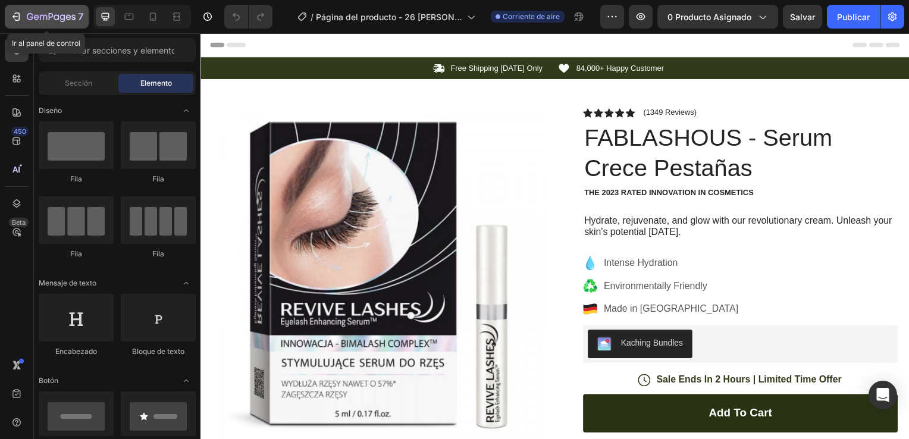
click at [15, 19] on icon "button" at bounding box center [17, 16] width 5 height 8
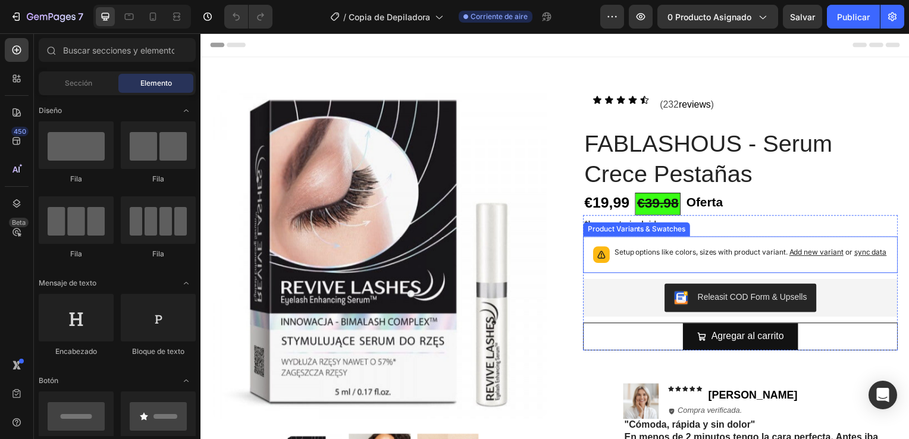
click at [626, 253] on p "Setup options like colors, sizes with product variant. Add new variant or sync …" at bounding box center [754, 254] width 274 height 12
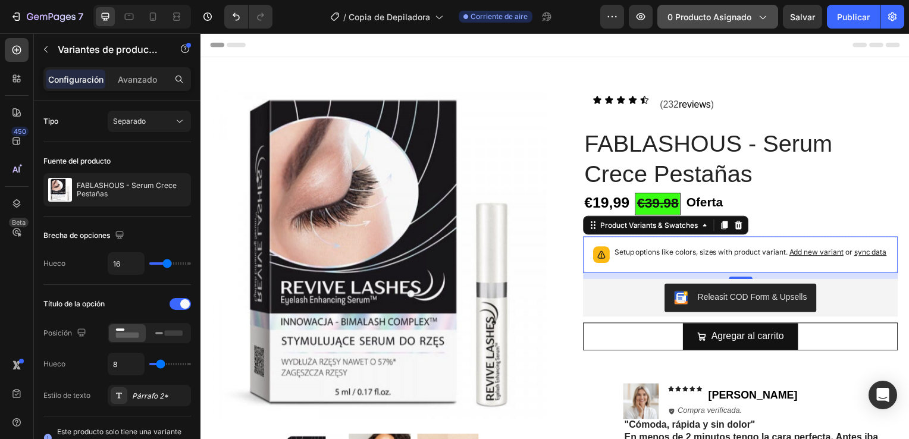
click at [726, 23] on button "0 producto asignado" at bounding box center [717, 17] width 121 height 24
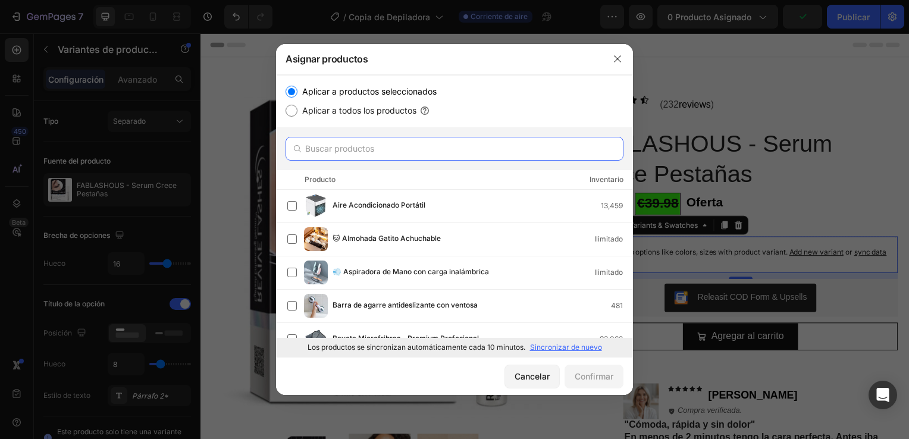
click at [485, 150] on input "text" at bounding box center [454, 149] width 338 height 24
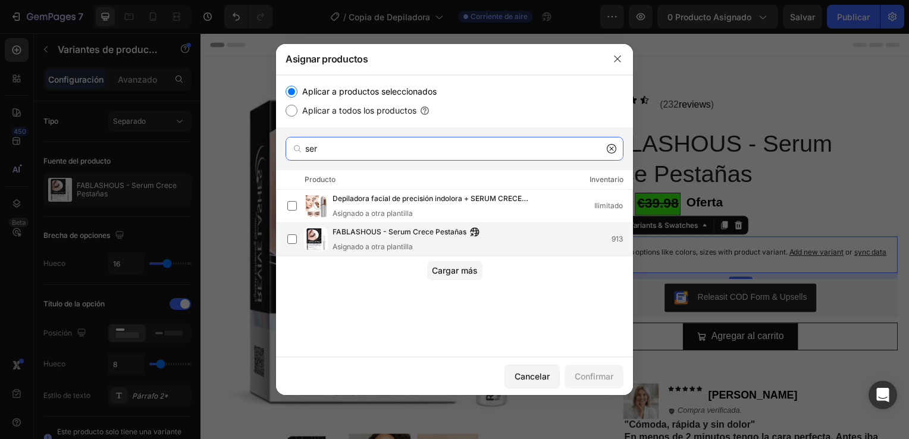
type input "ser"
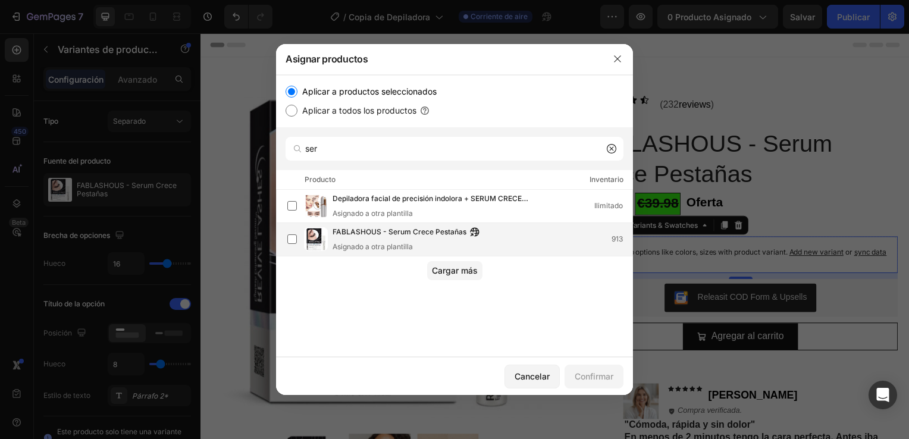
click at [429, 236] on span "FABLASHOUS - Serum Crece Pestañas" at bounding box center [399, 232] width 134 height 13
click at [590, 379] on font "Confirmar" at bounding box center [593, 376] width 39 height 12
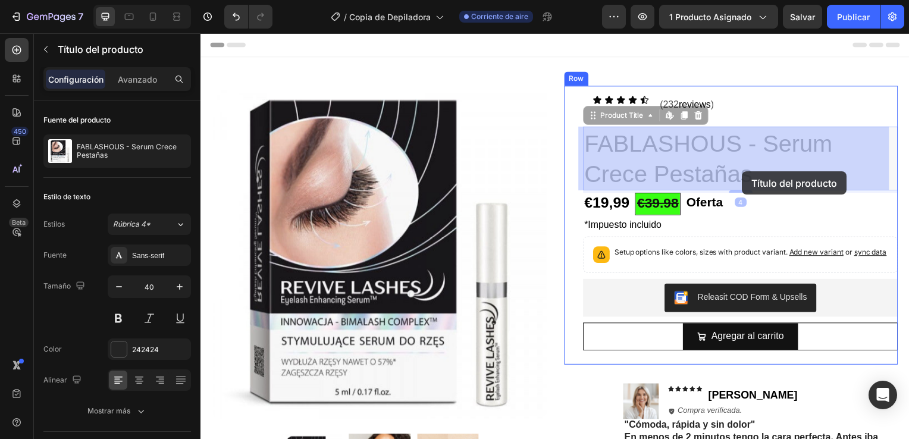
drag, startPoint x: 761, startPoint y: 175, endPoint x: 750, endPoint y: 174, distance: 11.4
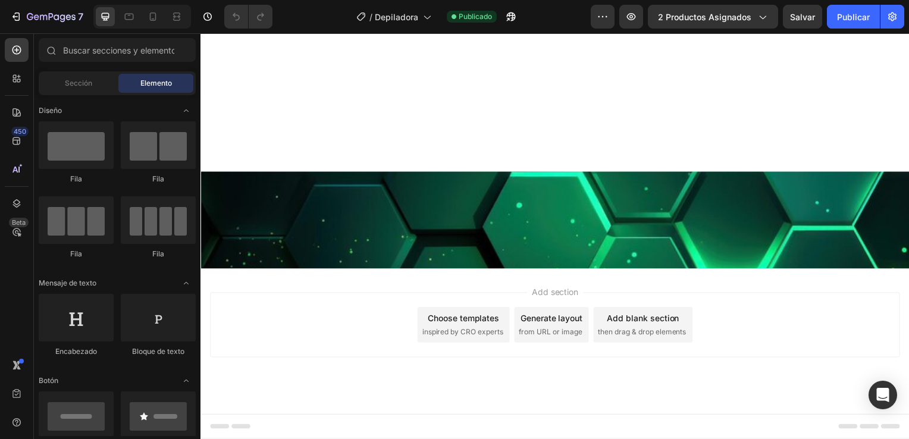
scroll to position [2507, 0]
click at [22, 18] on div "7" at bounding box center [46, 17] width 73 height 14
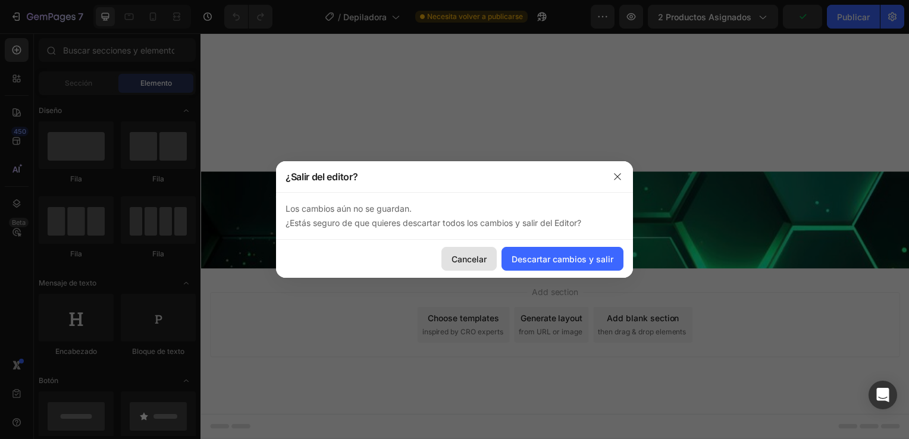
click at [484, 258] on font "Cancelar" at bounding box center [468, 259] width 35 height 12
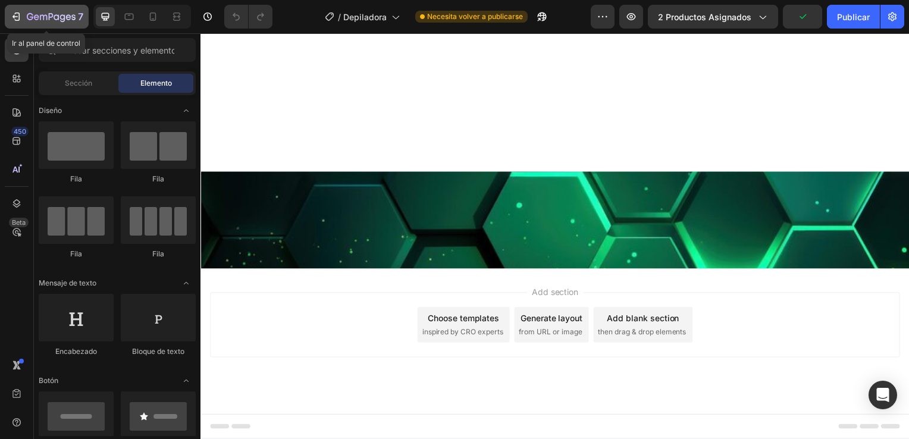
click at [10, 12] on button "7" at bounding box center [47, 17] width 84 height 24
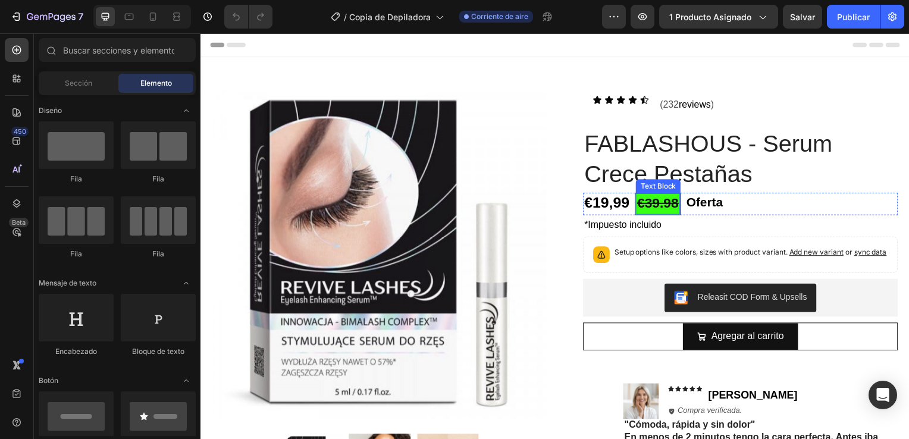
click at [648, 208] on strong "€39.98" at bounding box center [660, 203] width 42 height 15
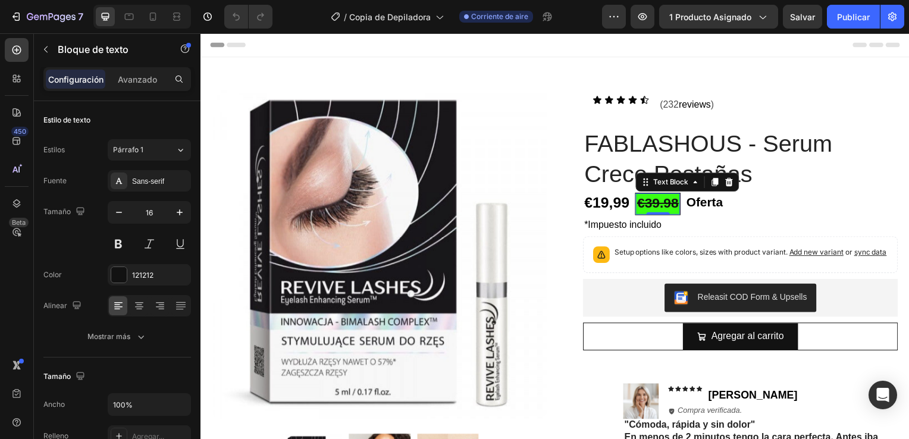
click at [669, 209] on strong "€39.98" at bounding box center [660, 203] width 42 height 15
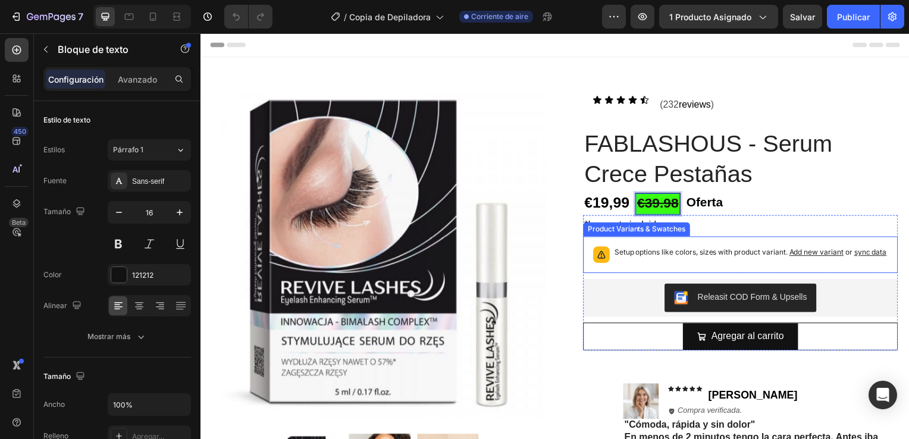
click at [780, 259] on p "Setup options like colors, sizes with product variant. Add new variant or sync …" at bounding box center [754, 254] width 274 height 12
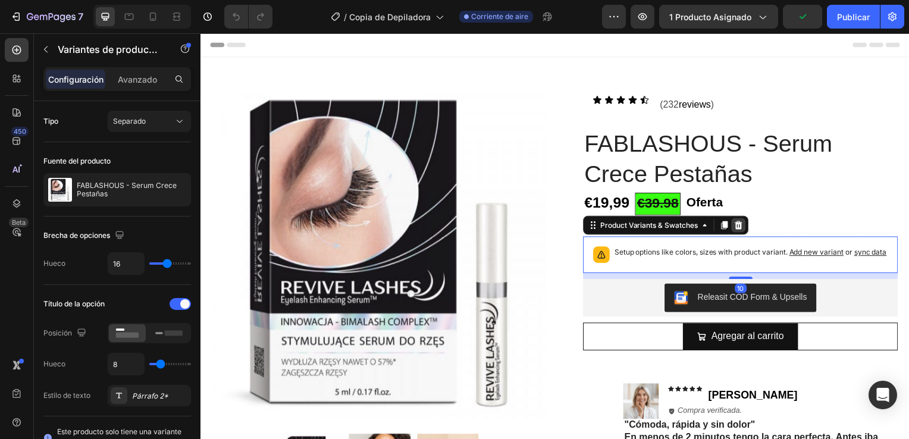
click at [738, 225] on icon at bounding box center [742, 226] width 8 height 8
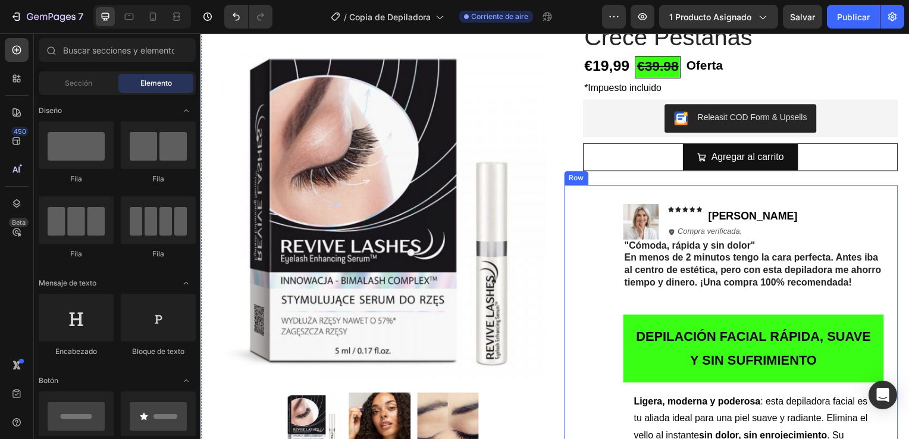
scroll to position [138, 0]
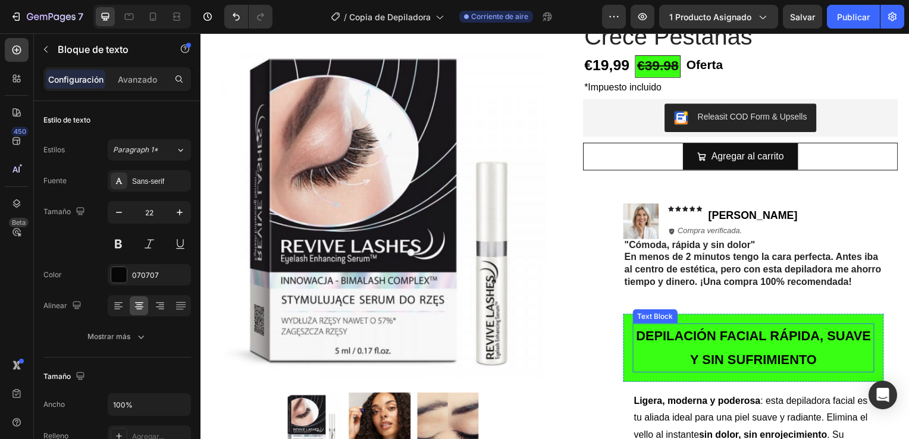
click at [743, 343] on strong "DEPILACIÓN FACIAL RÁPIDA, SUAVE Y SIN SUFRIMIENTO" at bounding box center [757, 350] width 237 height 39
